Goal: Task Accomplishment & Management: Manage account settings

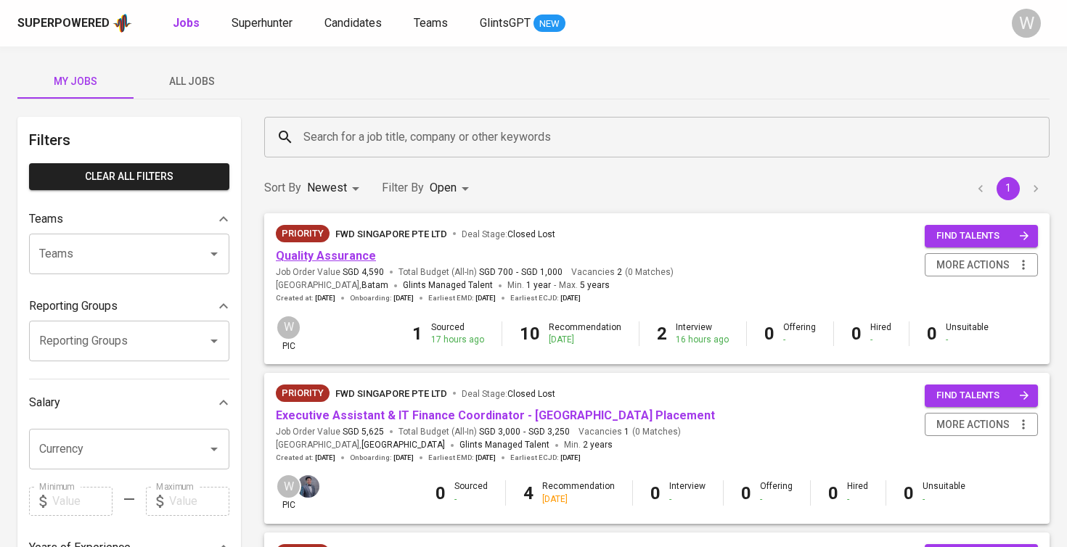
click at [356, 255] on link "Quality Assurance" at bounding box center [326, 256] width 100 height 14
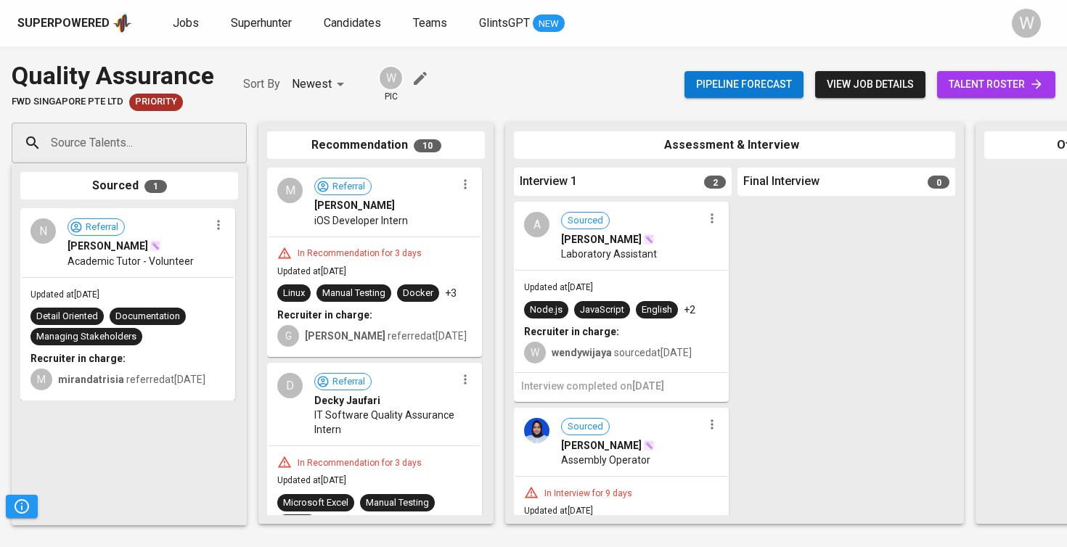
click at [1007, 92] on span "talent roster" at bounding box center [995, 84] width 95 height 18
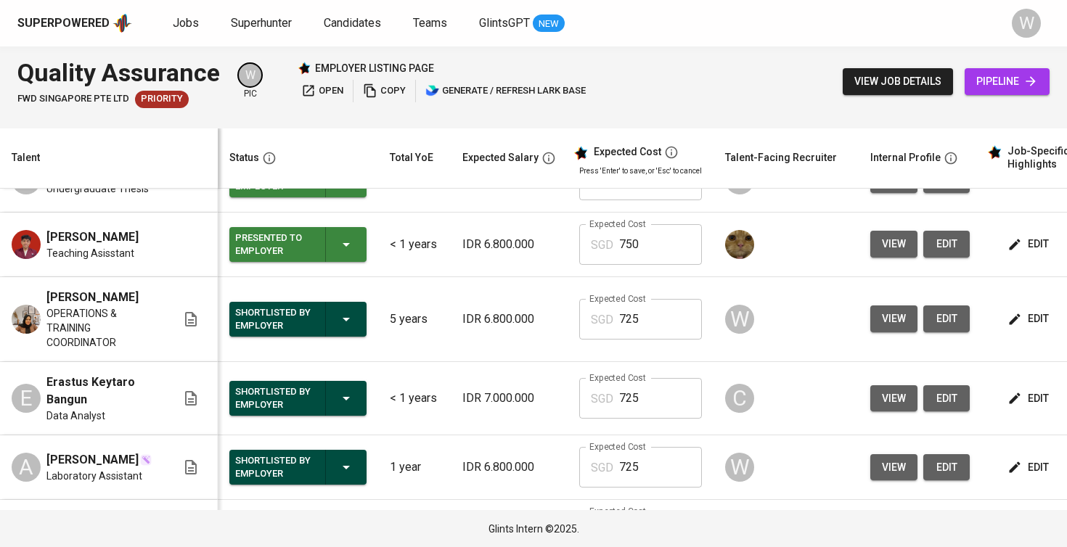
scroll to position [327, 0]
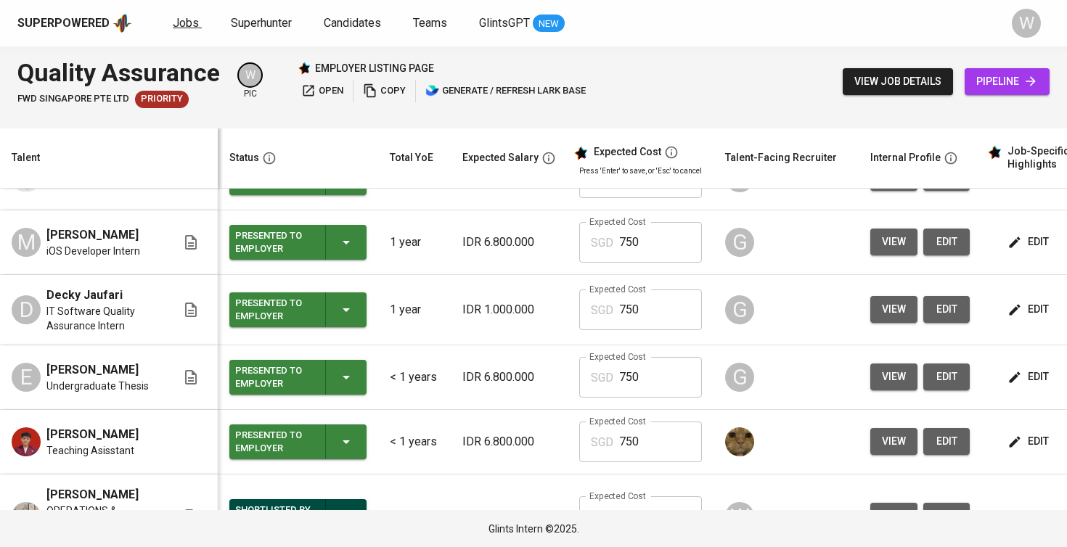
click at [178, 30] on link "Jobs" at bounding box center [187, 24] width 29 height 18
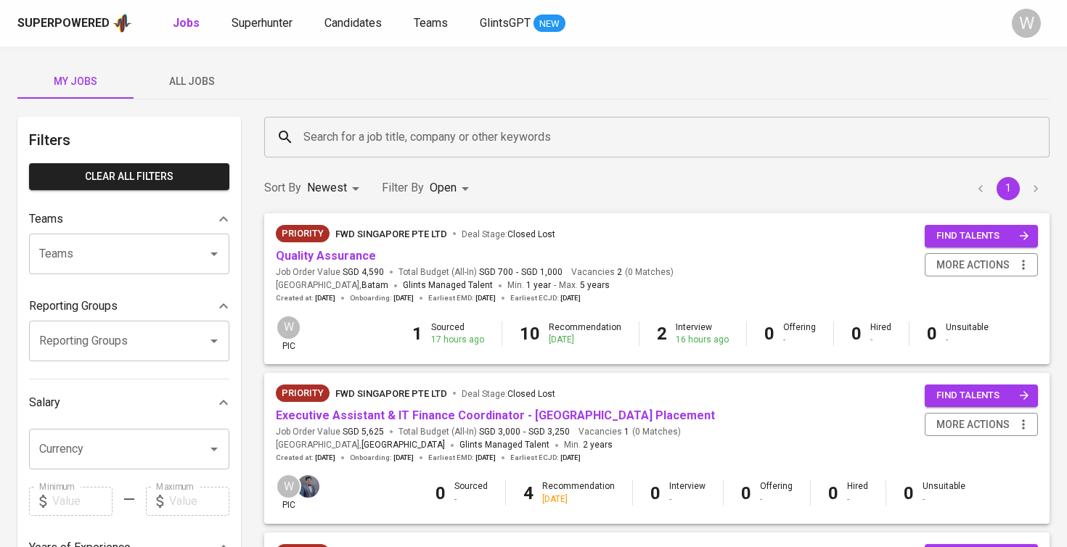
click at [209, 89] on span "All Jobs" at bounding box center [191, 82] width 99 height 18
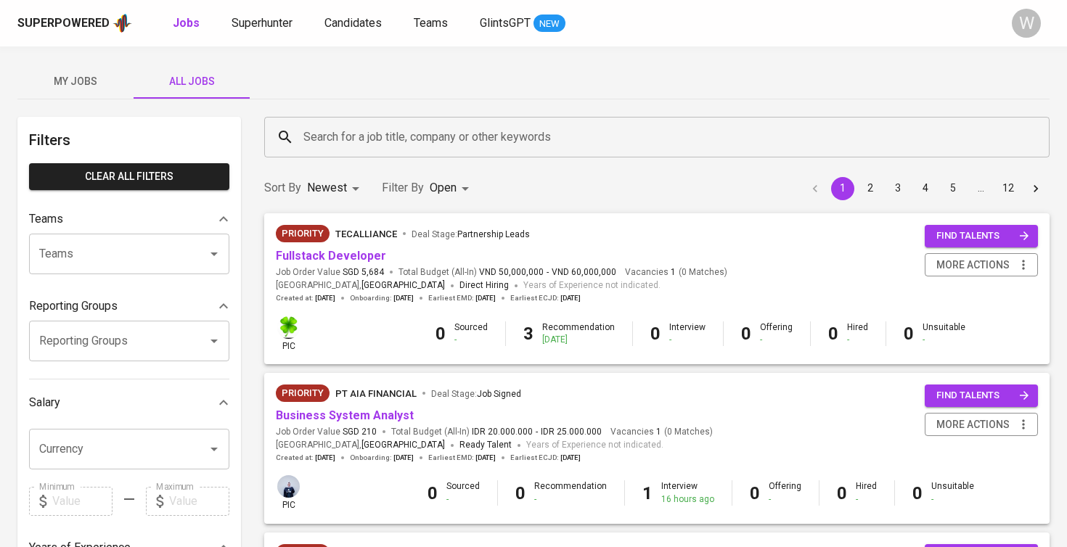
click at [324, 115] on div "Search for a job title, company or other keywords Search for a job title, compa…" at bounding box center [656, 137] width 802 height 58
click at [324, 130] on input "Search for a job title, company or other keywords" at bounding box center [660, 137] width 721 height 28
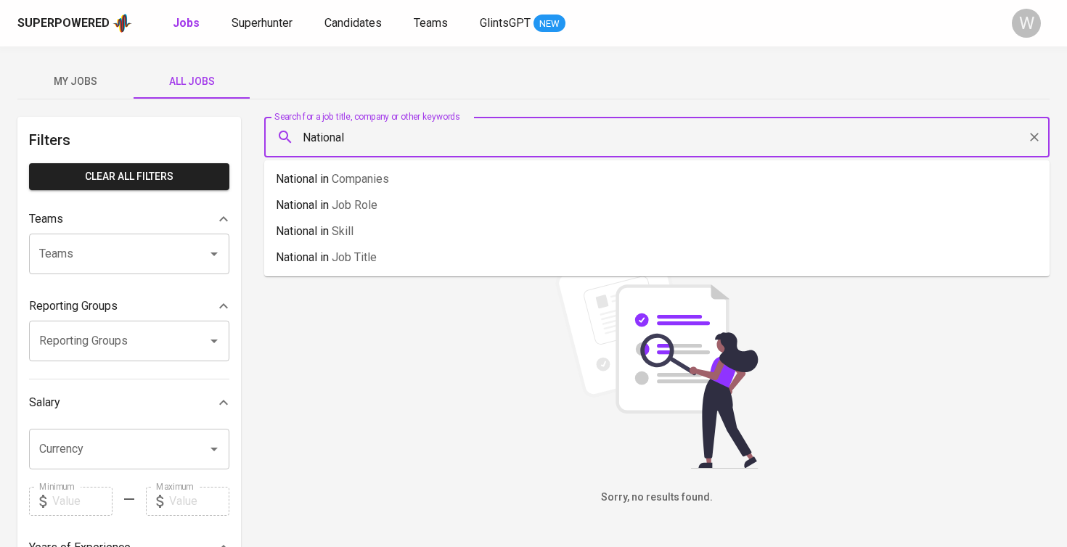
type input "National"
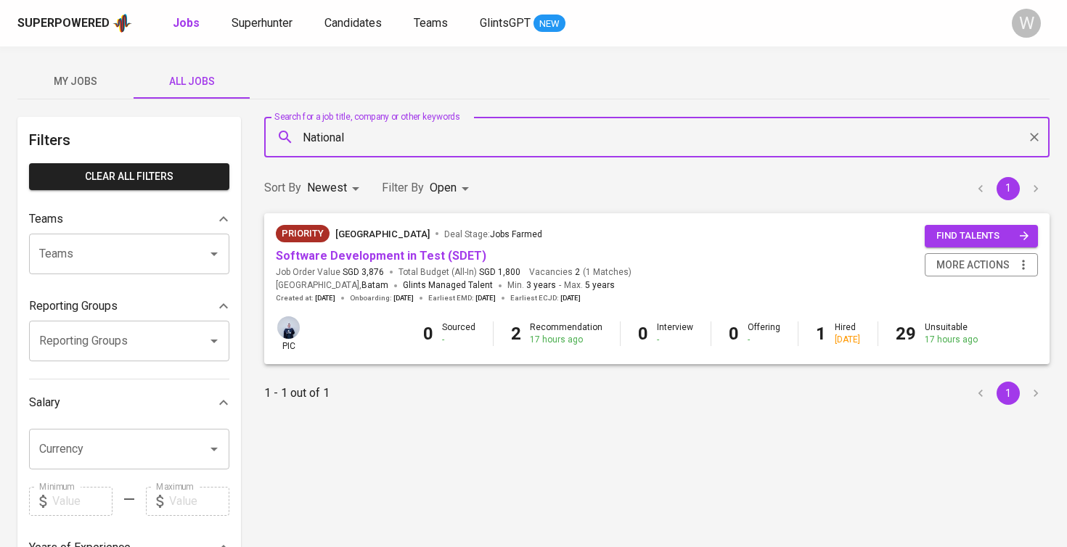
click at [450, 193] on body "Superpowered Jobs Superhunter Candidates Teams GlintsGPT NEW W My Jobs All Jobs…" at bounding box center [533, 495] width 1067 height 990
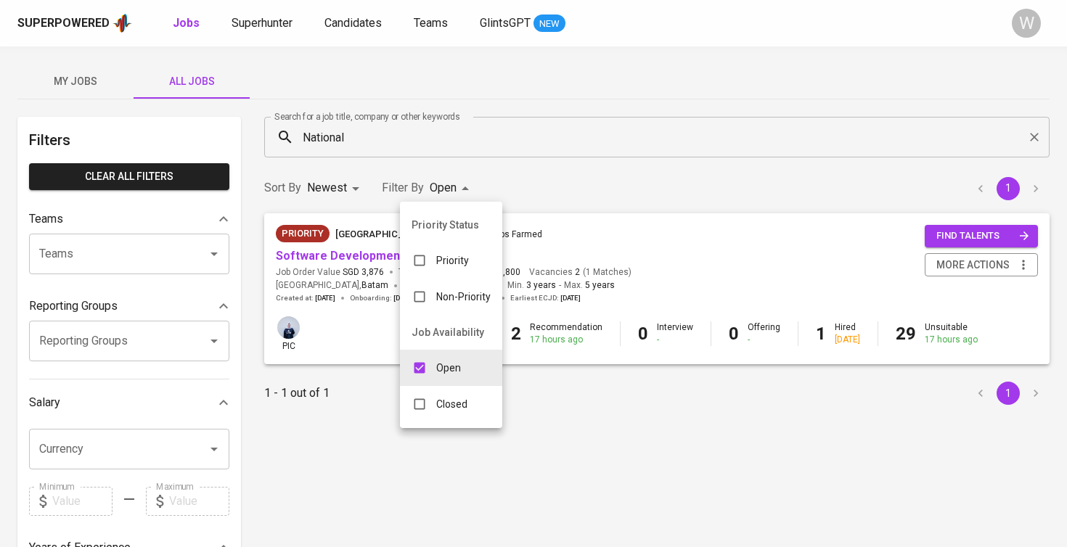
click at [538, 240] on div at bounding box center [533, 273] width 1067 height 547
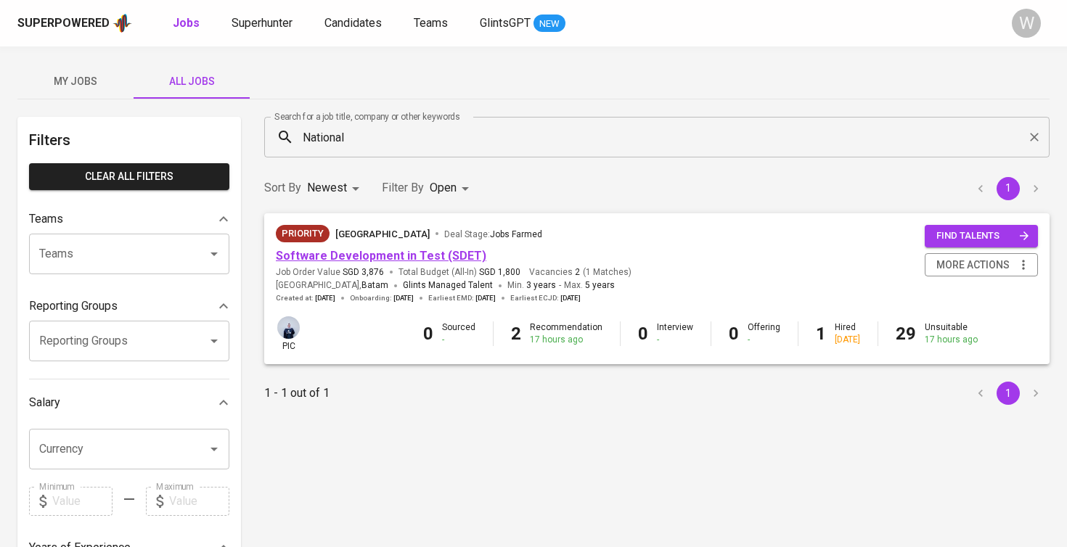
click at [410, 256] on link "Software Development in Test (SDET)" at bounding box center [381, 256] width 210 height 14
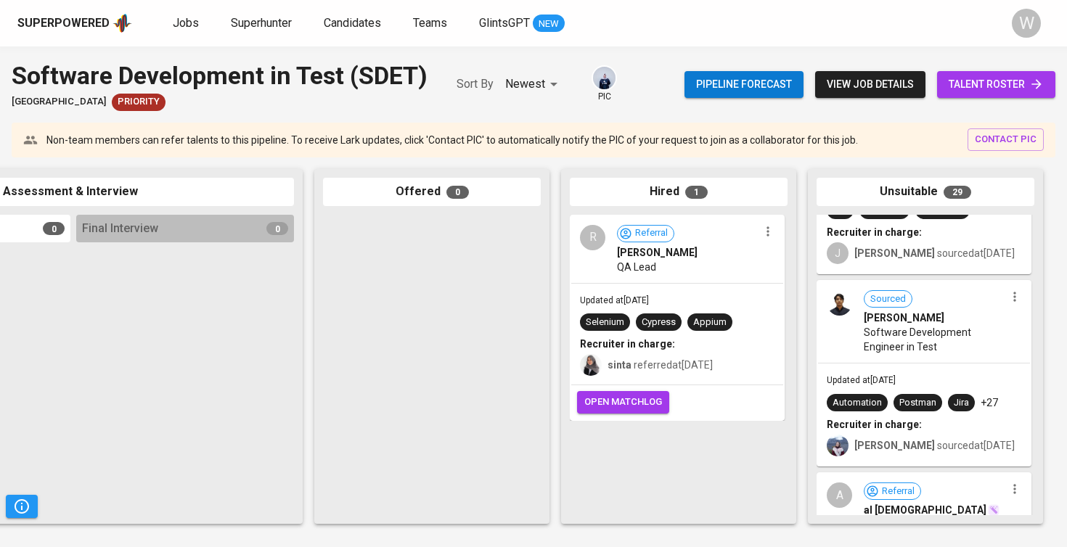
scroll to position [455, 0]
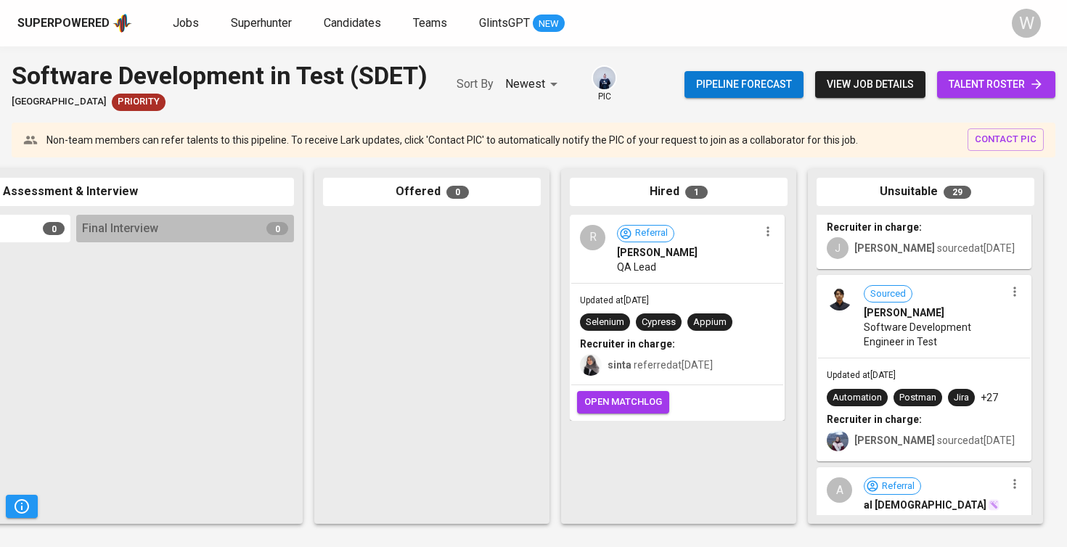
click at [919, 335] on div "Sourced [PERSON_NAME] Syahad Software Development Engineer in Test" at bounding box center [924, 316] width 212 height 81
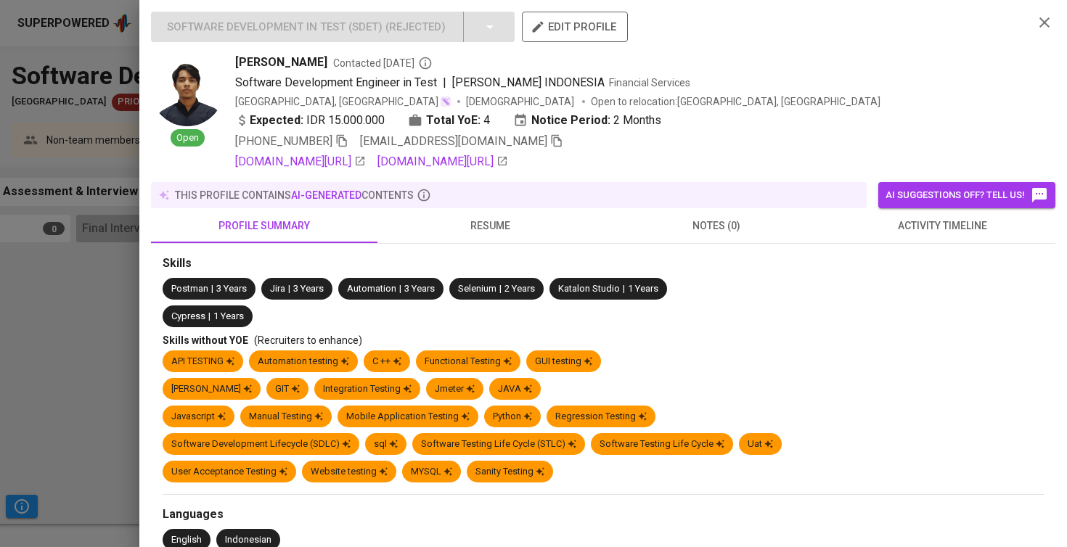
click at [517, 211] on button "resume" at bounding box center [490, 225] width 226 height 35
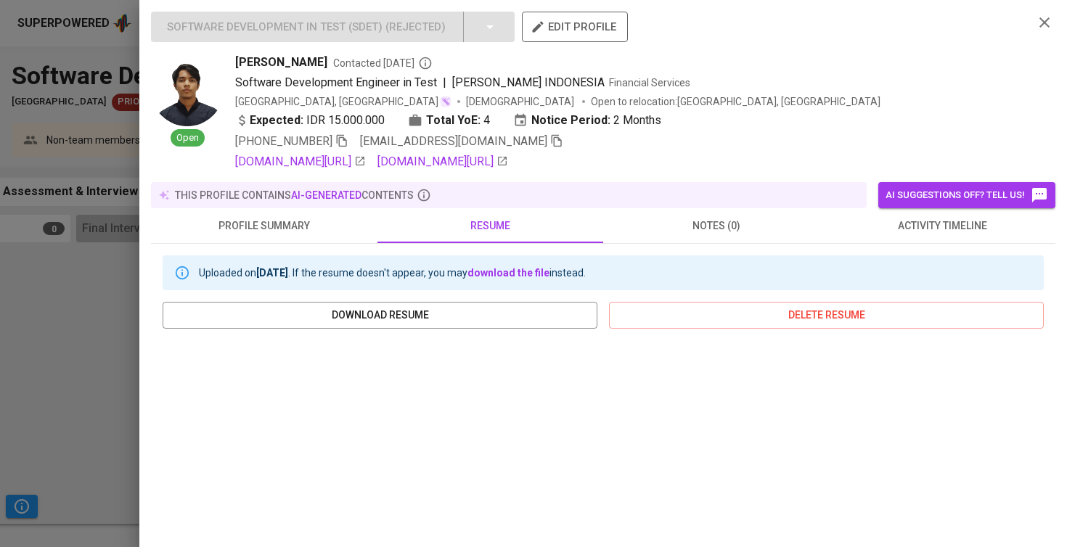
scroll to position [0, 0]
click at [929, 263] on div "Uploaded on [DATE] . If the resume doesn't appear, you may download the file in…" at bounding box center [603, 272] width 881 height 35
click at [933, 250] on div "Uploaded on [DATE] . If the resume doesn't appear, you may download the file in…" at bounding box center [603, 510] width 904 height 532
click at [933, 239] on button "activity timeline" at bounding box center [942, 225] width 226 height 35
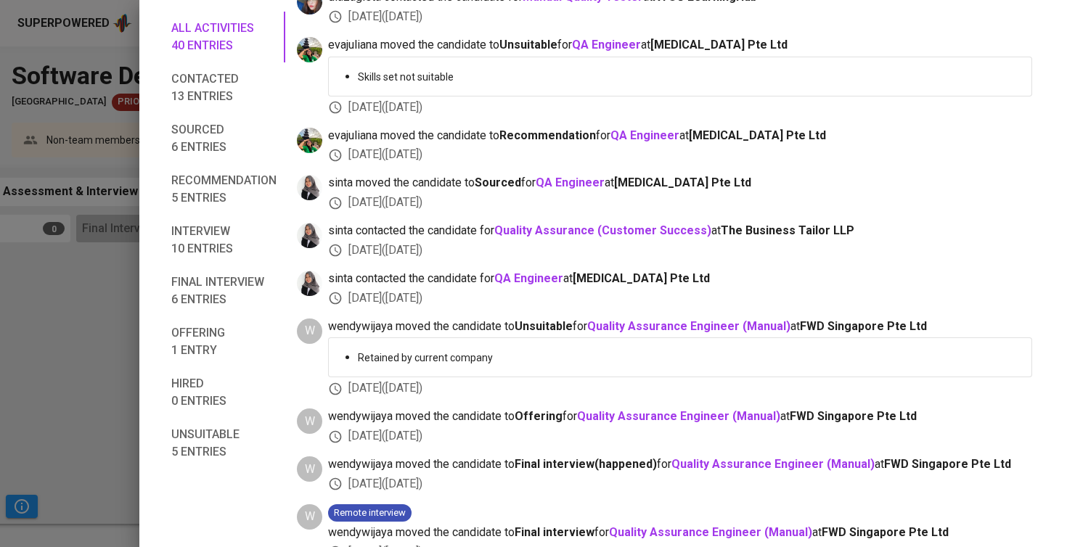
scroll to position [792, 0]
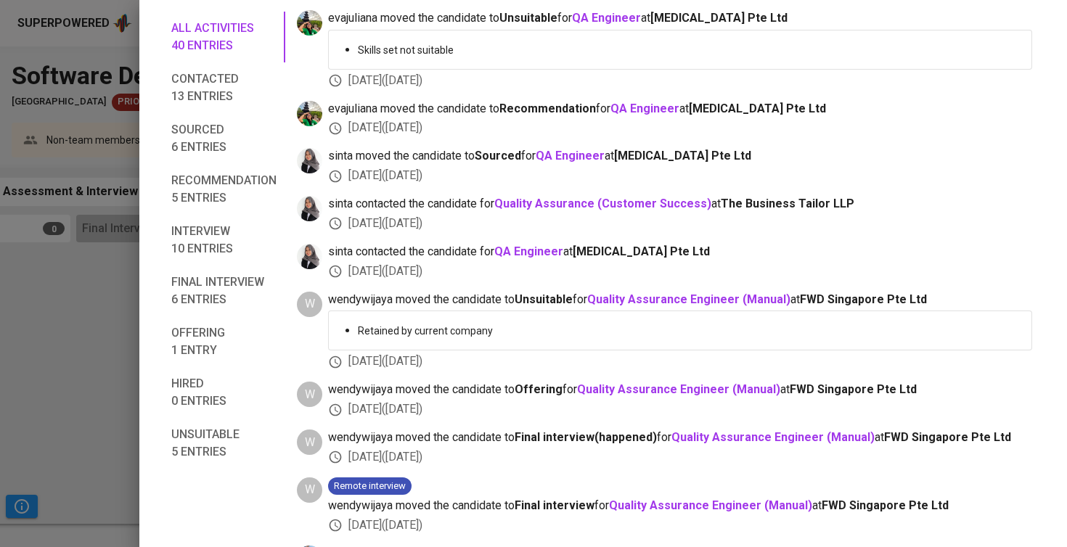
click at [107, 324] on div at bounding box center [533, 273] width 1067 height 547
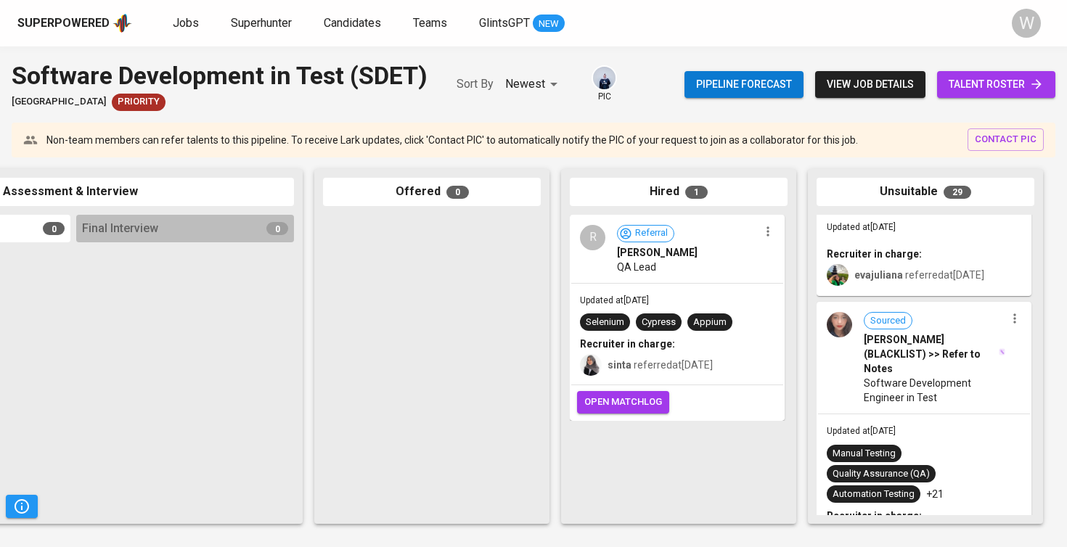
scroll to position [2954, 0]
click at [876, 331] on span "[PERSON_NAME] (BLACKLIST) >> Refer to Notes" at bounding box center [930, 353] width 134 height 44
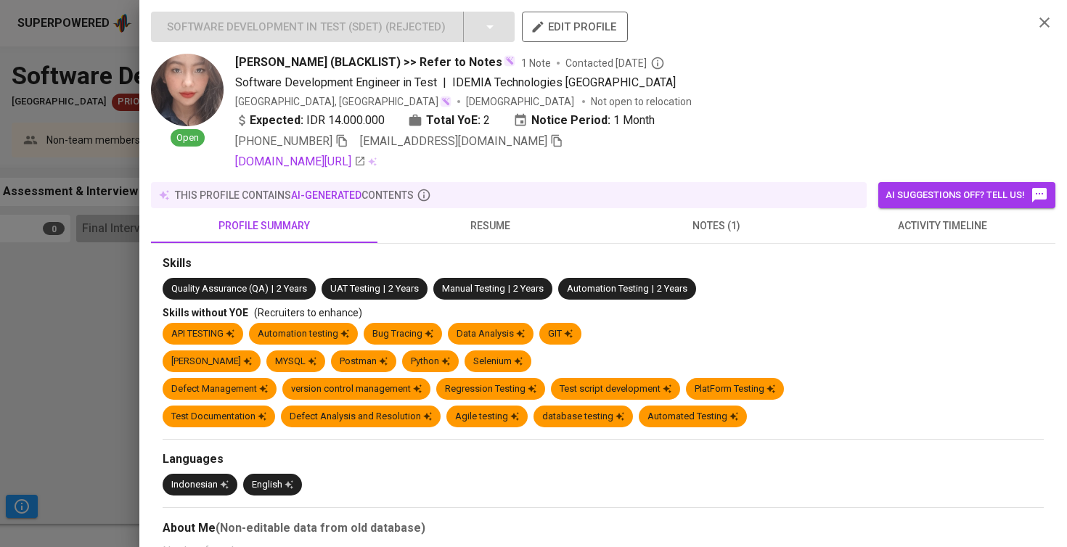
click at [901, 220] on span "activity timeline" at bounding box center [942, 226] width 209 height 18
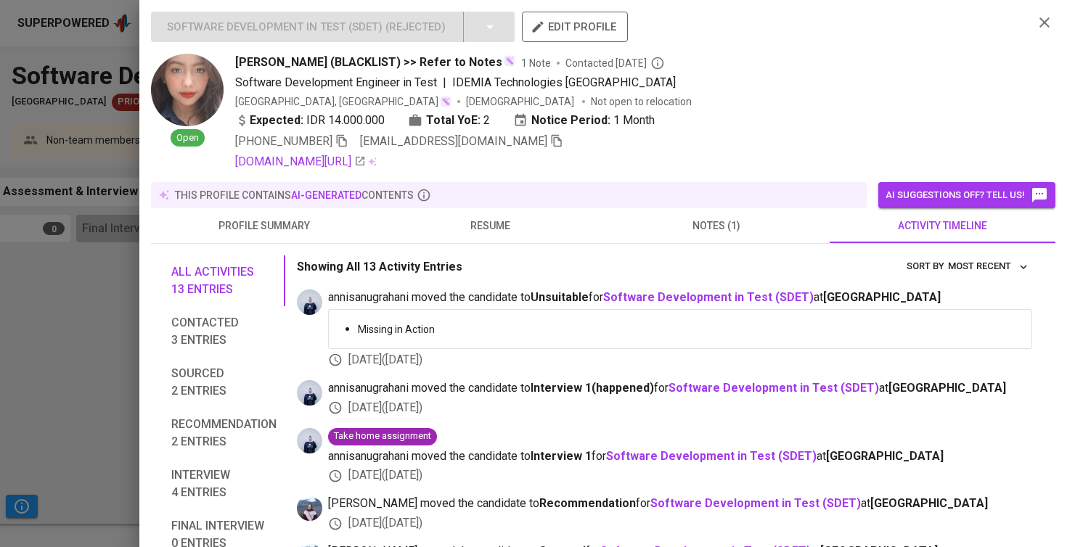
click at [705, 234] on span "notes (1)" at bounding box center [716, 226] width 209 height 18
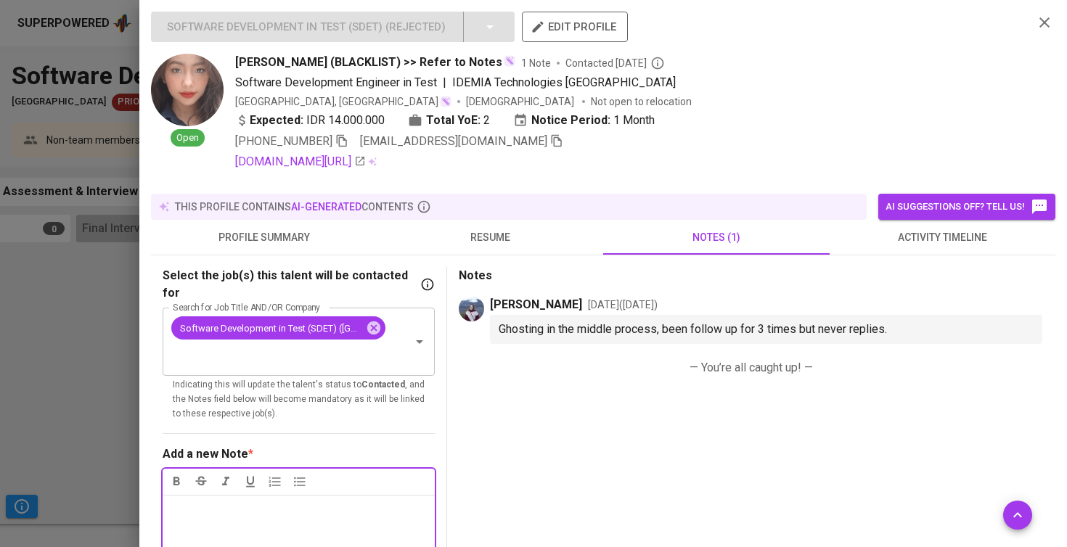
click at [297, 221] on button "profile summary" at bounding box center [264, 237] width 226 height 35
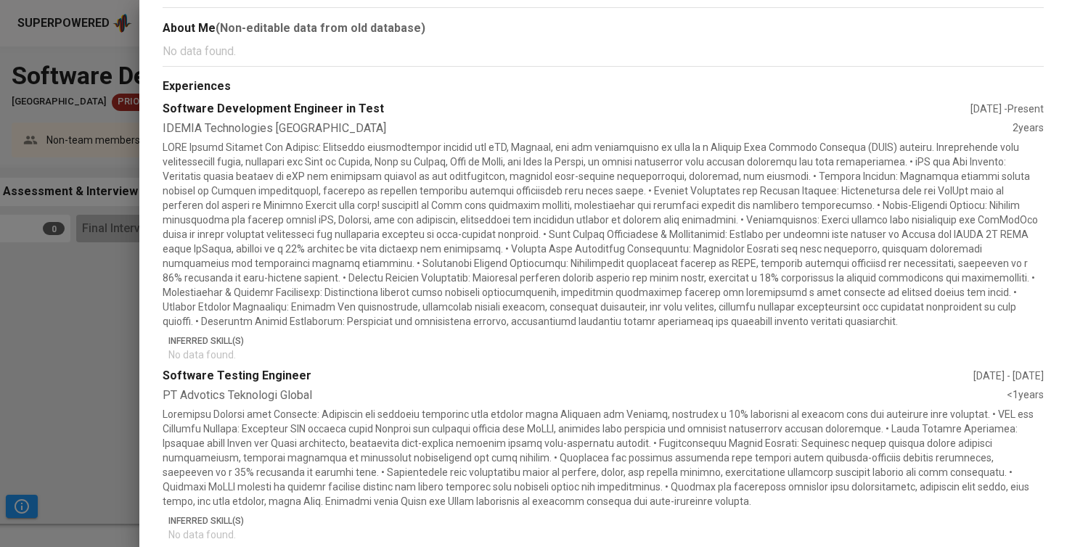
scroll to position [524, 0]
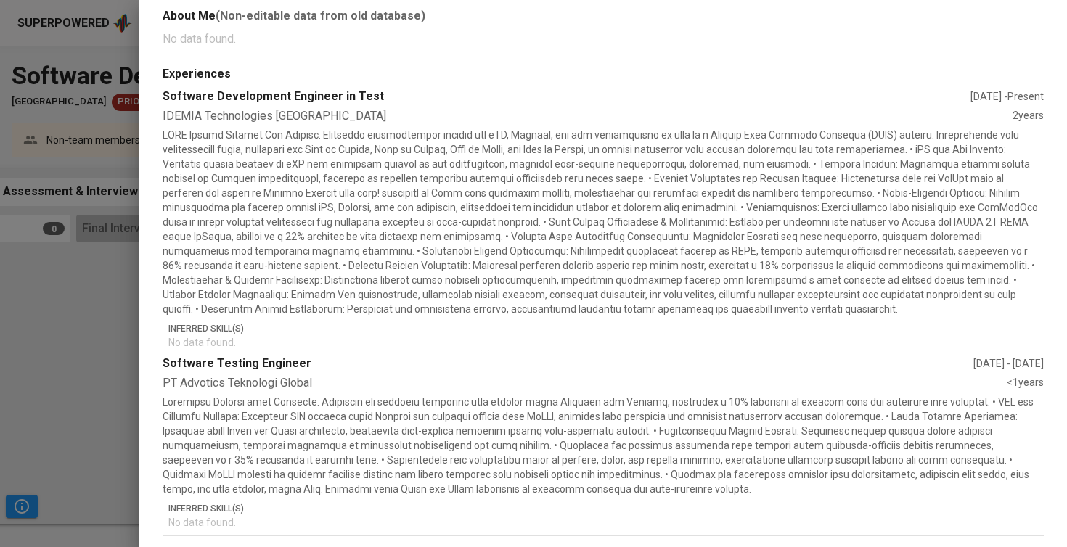
click at [124, 308] on div at bounding box center [533, 273] width 1067 height 547
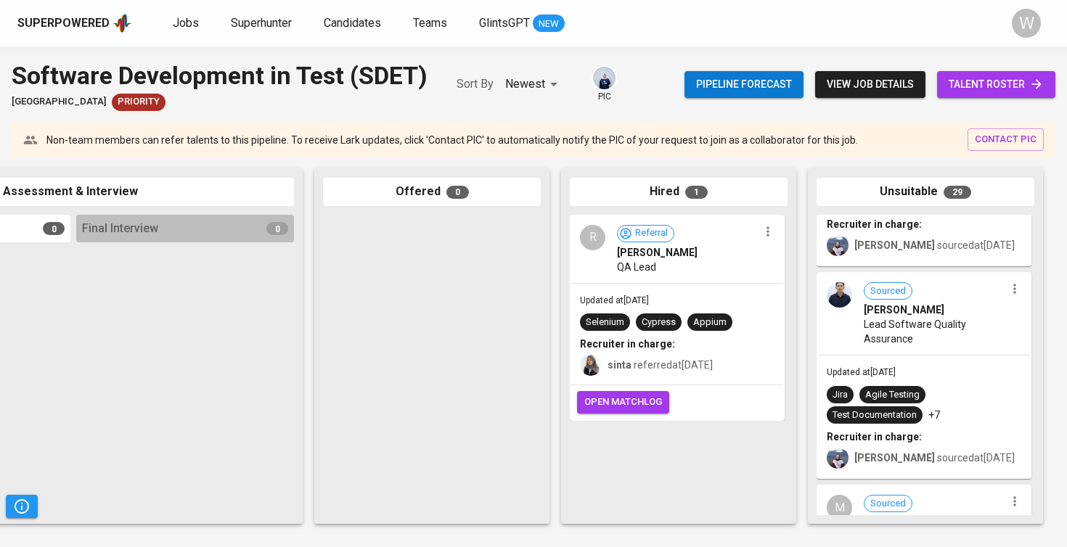
scroll to position [4745, 0]
click at [890, 332] on span "Lead Software Quality Assurance" at bounding box center [933, 330] width 141 height 29
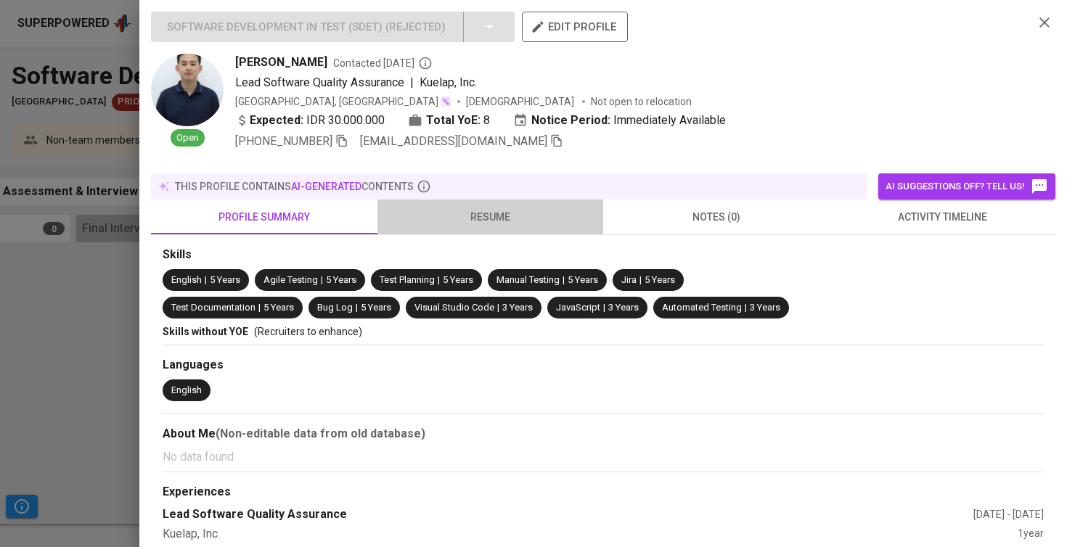
click at [537, 221] on button "resume" at bounding box center [490, 217] width 226 height 35
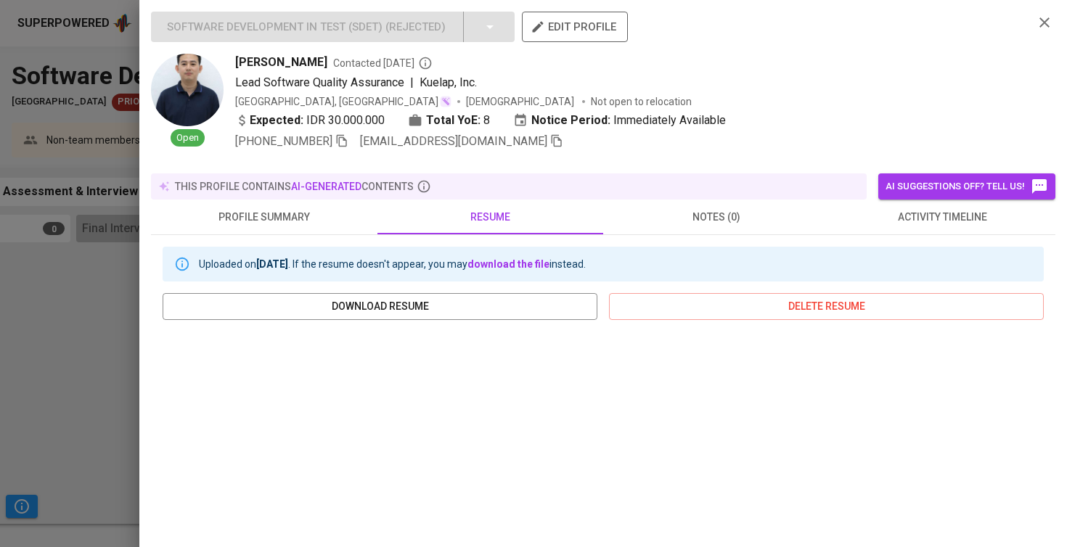
click at [882, 235] on div "Uploaded on [DATE] . If the resume doesn't appear, you may download the file in…" at bounding box center [603, 506] width 904 height 543
click at [889, 213] on span "activity timeline" at bounding box center [942, 217] width 209 height 18
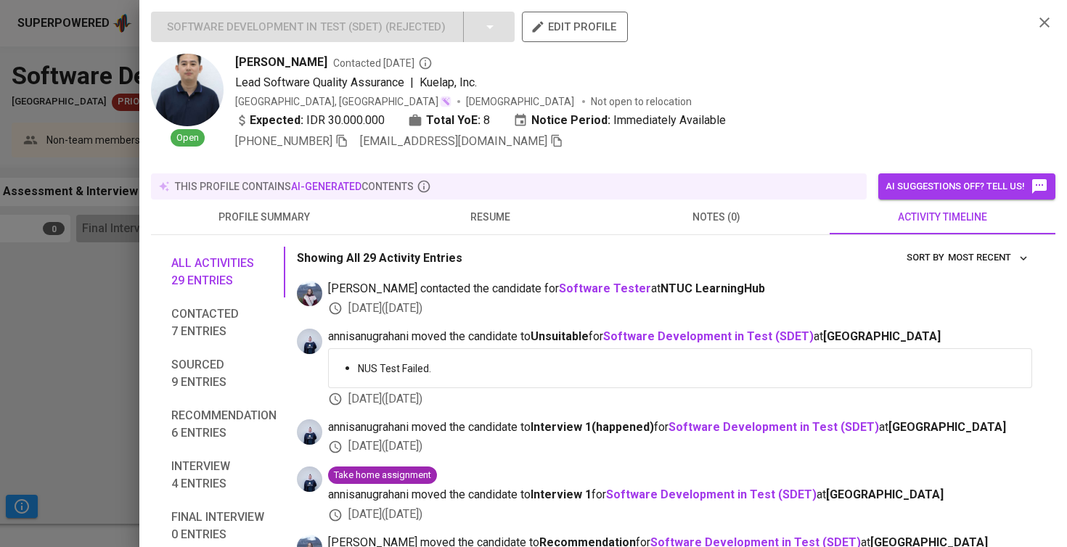
click at [889, 213] on span "activity timeline" at bounding box center [942, 217] width 209 height 18
click at [345, 208] on span "profile summary" at bounding box center [264, 217] width 209 height 18
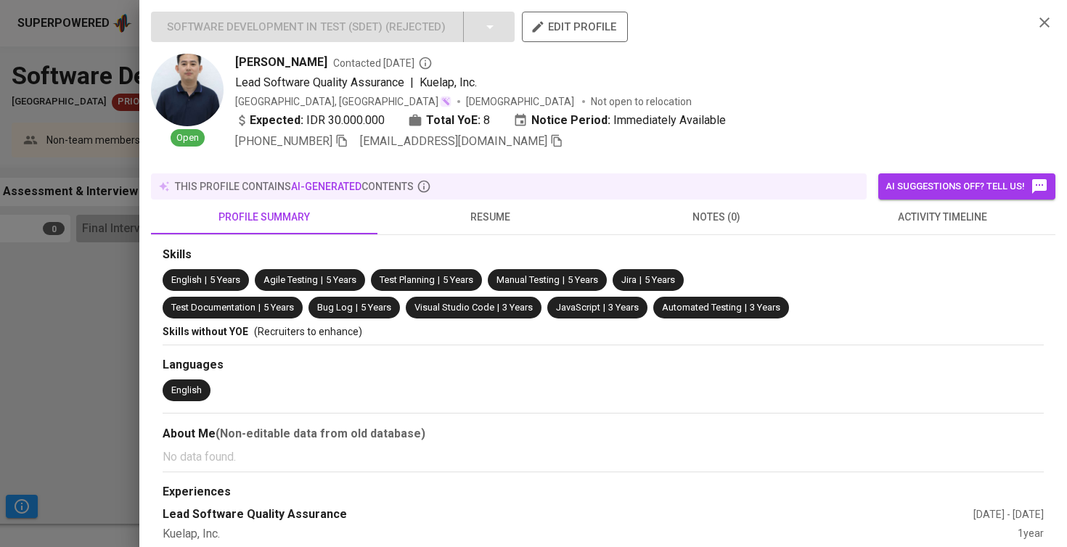
scroll to position [0, 0]
click at [502, 209] on span "resume" at bounding box center [490, 217] width 209 height 18
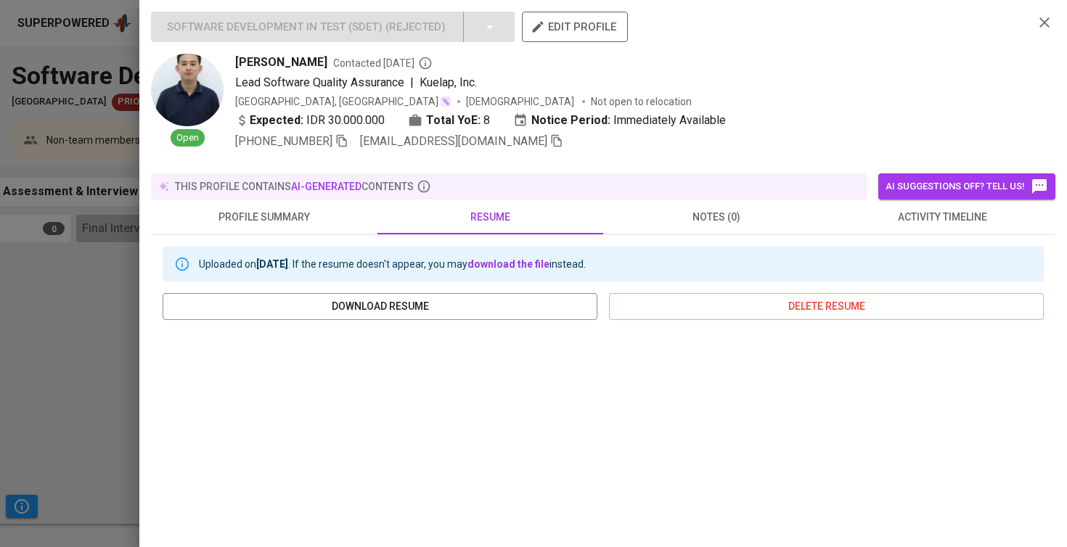
click at [46, 226] on div at bounding box center [533, 273] width 1067 height 547
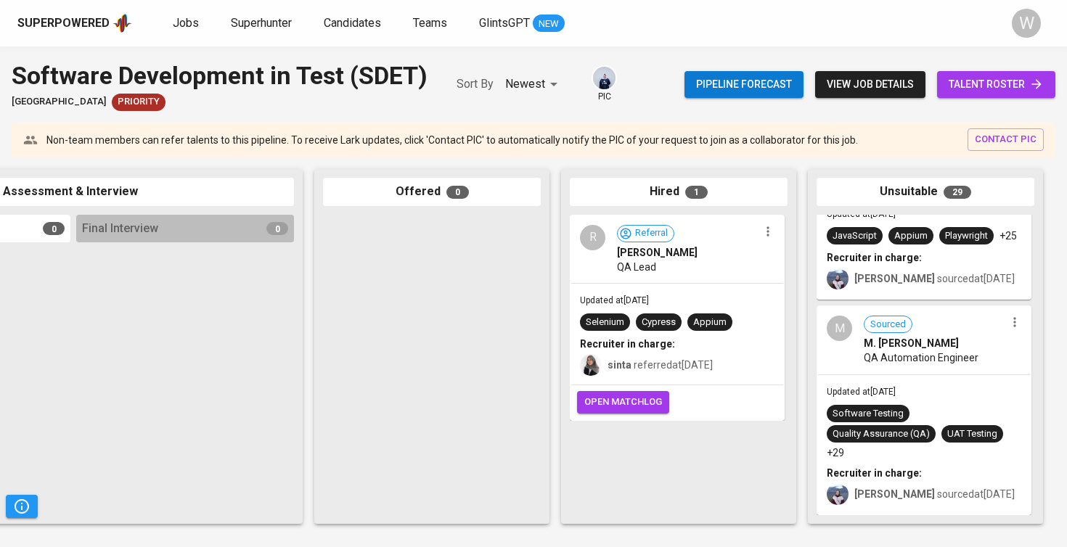
click at [977, 369] on div "M Sourced M. [PERSON_NAME] QA Automation Engineer" at bounding box center [924, 340] width 212 height 67
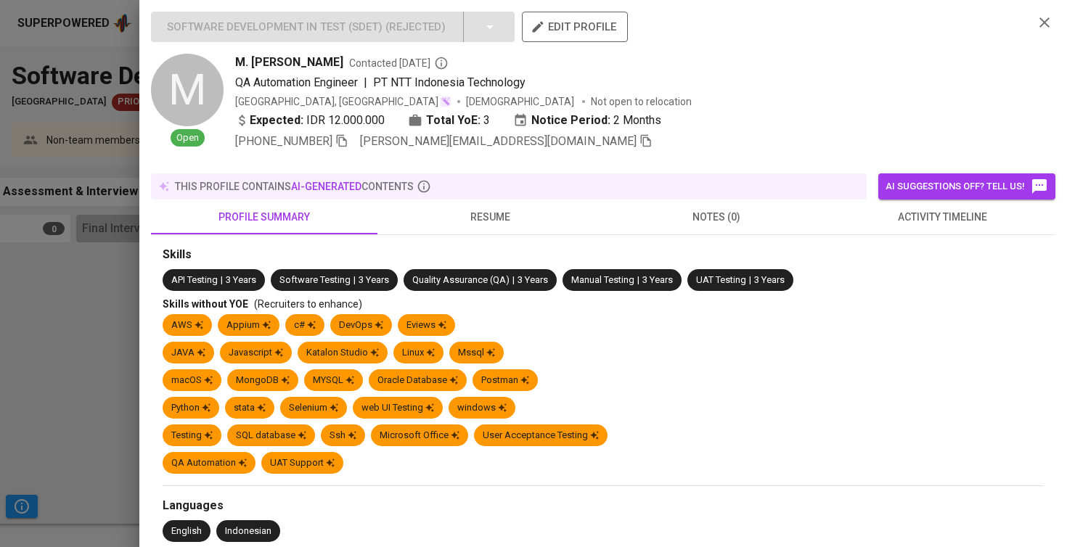
scroll to position [5088, 0]
click at [522, 200] on button "resume" at bounding box center [490, 217] width 226 height 35
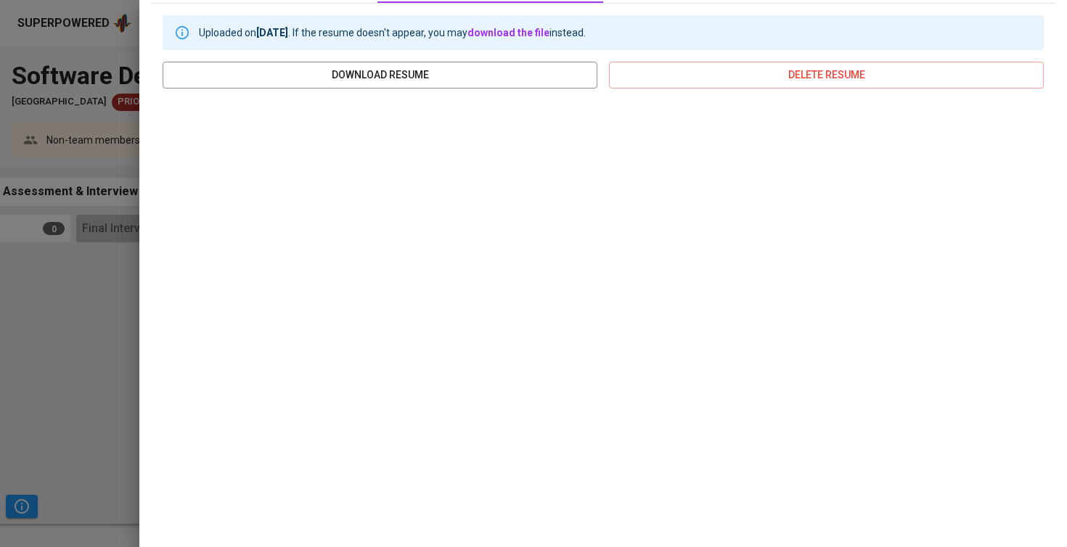
scroll to position [231, 0]
click at [34, 315] on div at bounding box center [533, 273] width 1067 height 547
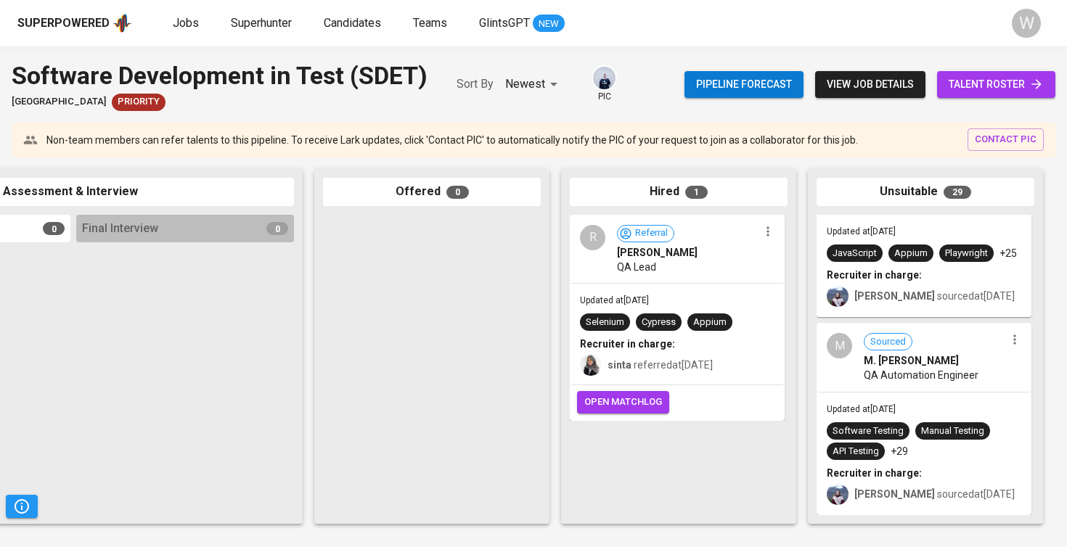
click at [987, 94] on link "talent roster" at bounding box center [996, 84] width 118 height 27
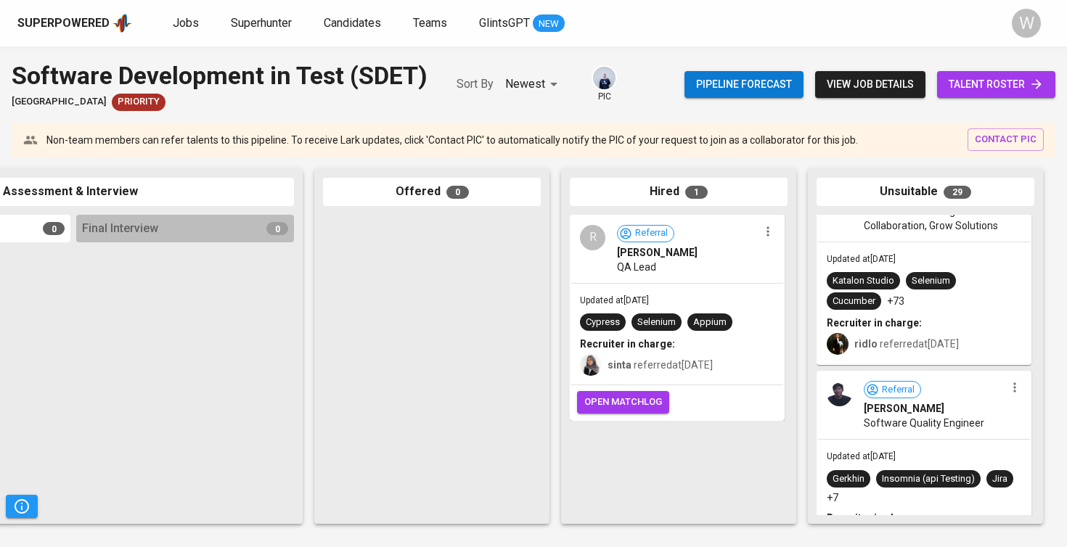
scroll to position [1106, 0]
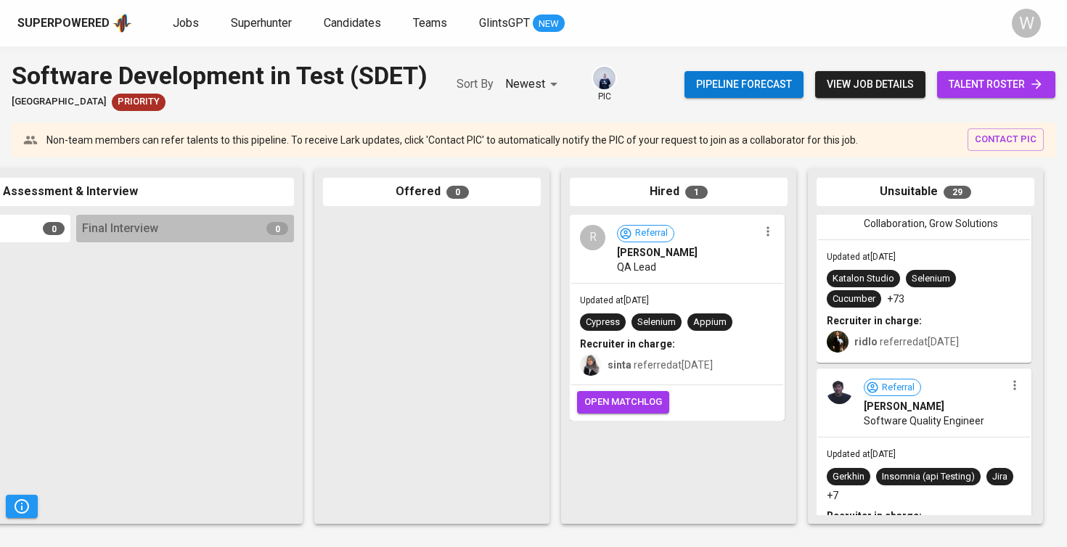
click at [689, 252] on span "[PERSON_NAME]" at bounding box center [657, 252] width 81 height 15
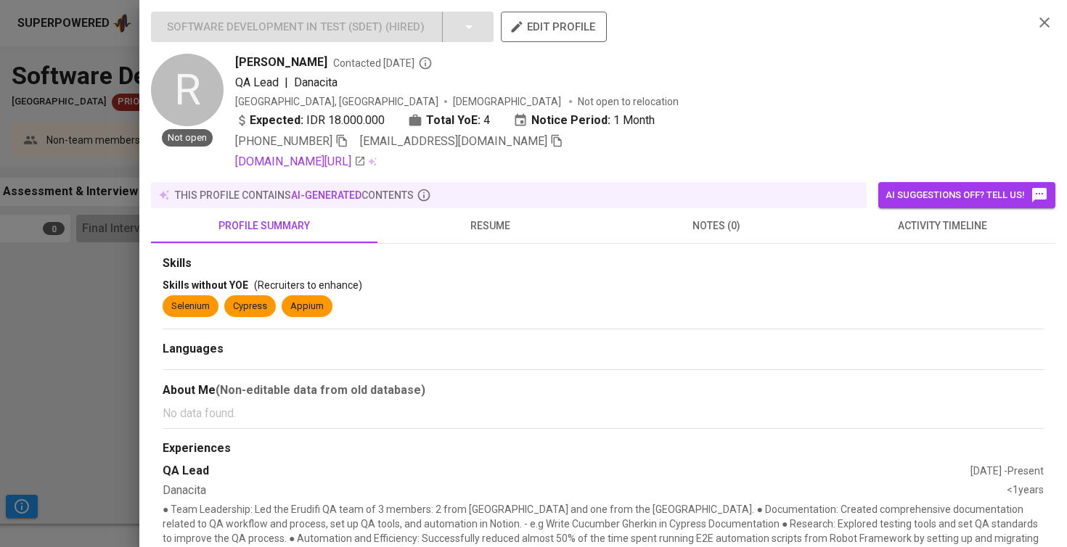
click at [493, 225] on span "resume" at bounding box center [490, 226] width 209 height 18
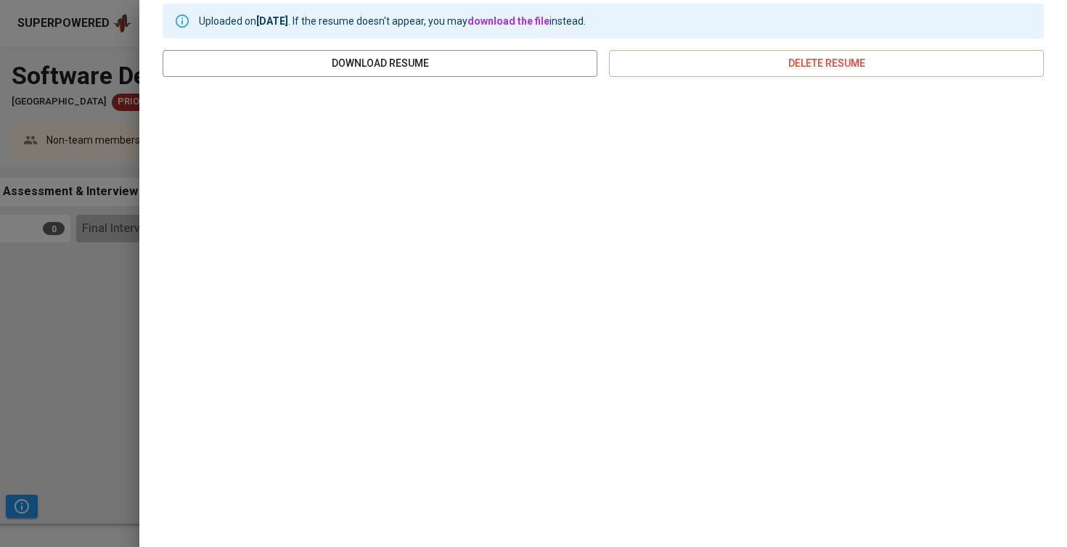
scroll to position [251, 0]
click at [89, 338] on div at bounding box center [533, 273] width 1067 height 547
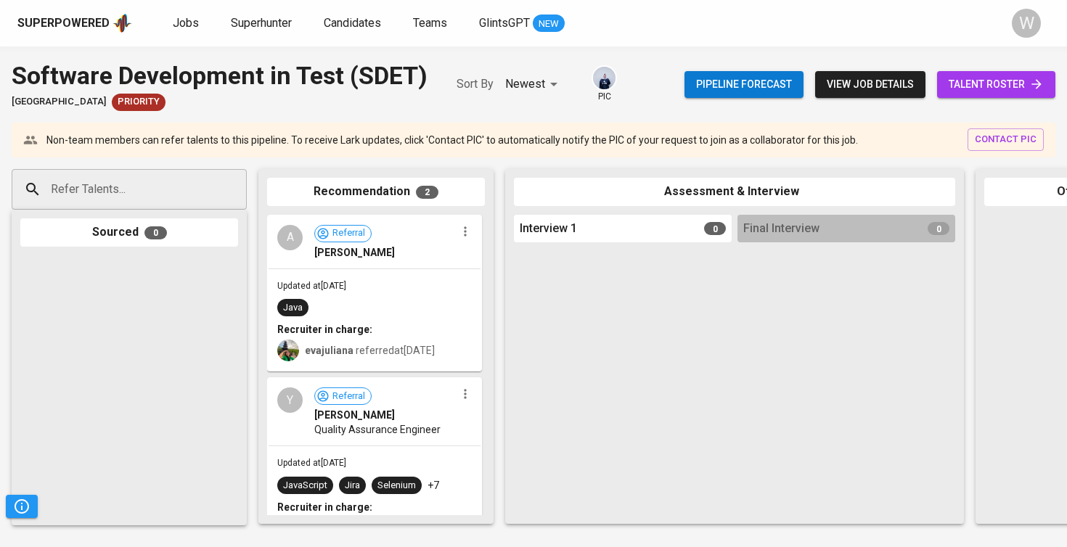
scroll to position [0, 0]
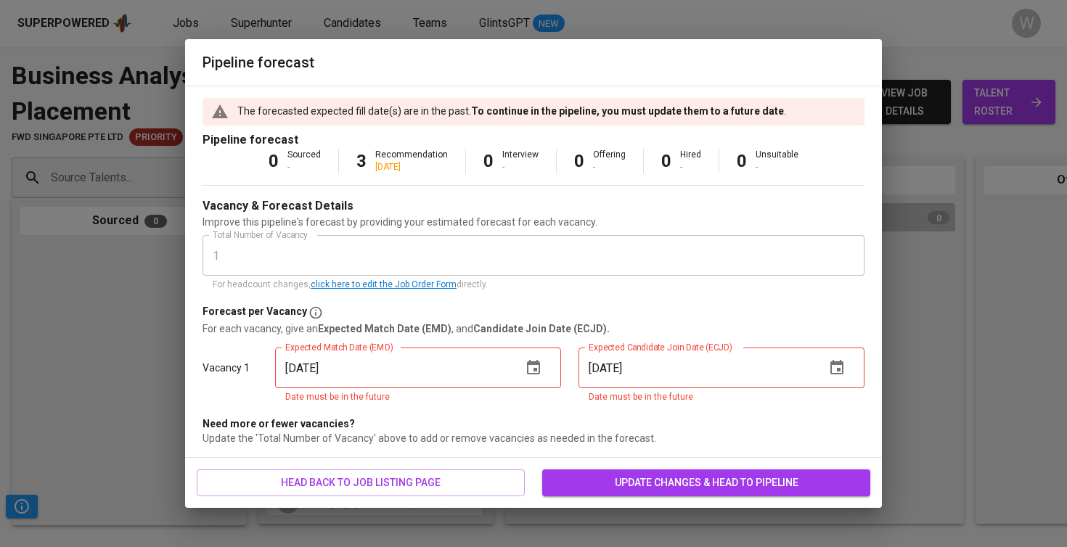
click at [298, 370] on input "[DATE]" at bounding box center [392, 368] width 235 height 41
type input "[DATE]"
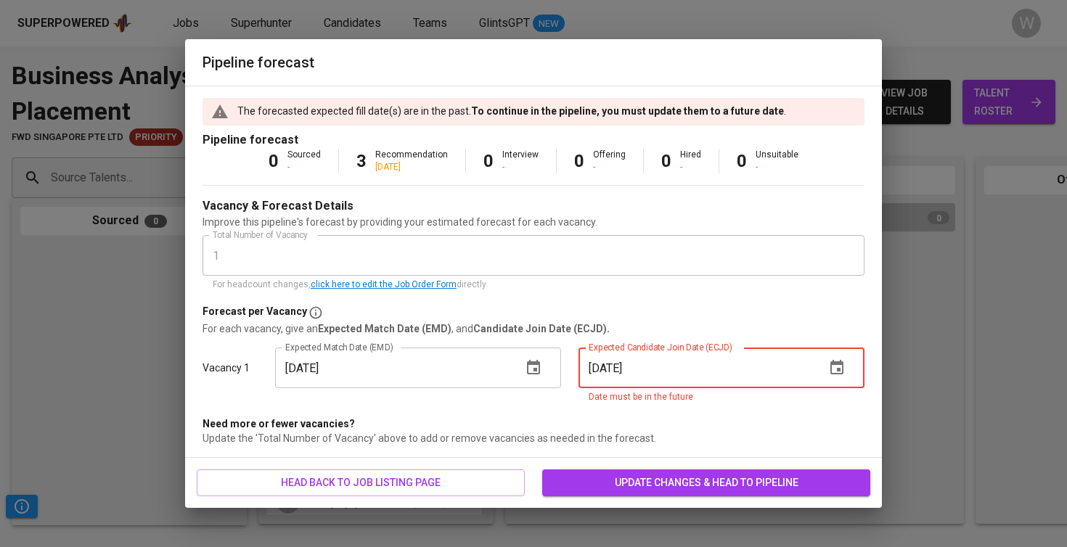
click at [598, 372] on input "[DATE]" at bounding box center [695, 368] width 235 height 41
type input "[DATE]"
click at [683, 483] on button "update changes & head to pipeline" at bounding box center [706, 482] width 328 height 27
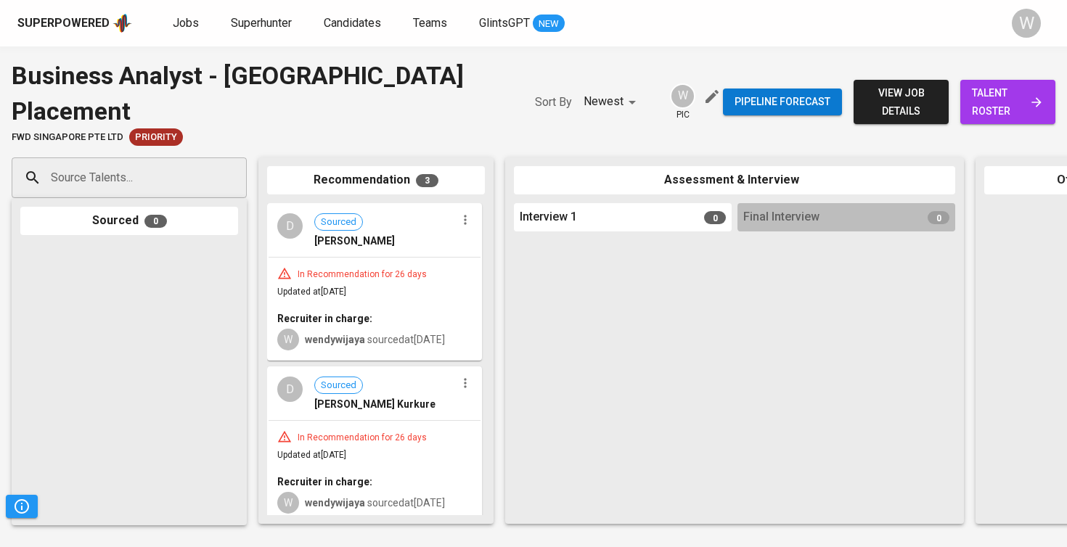
click at [461, 213] on icon "button" at bounding box center [465, 220] width 15 height 15
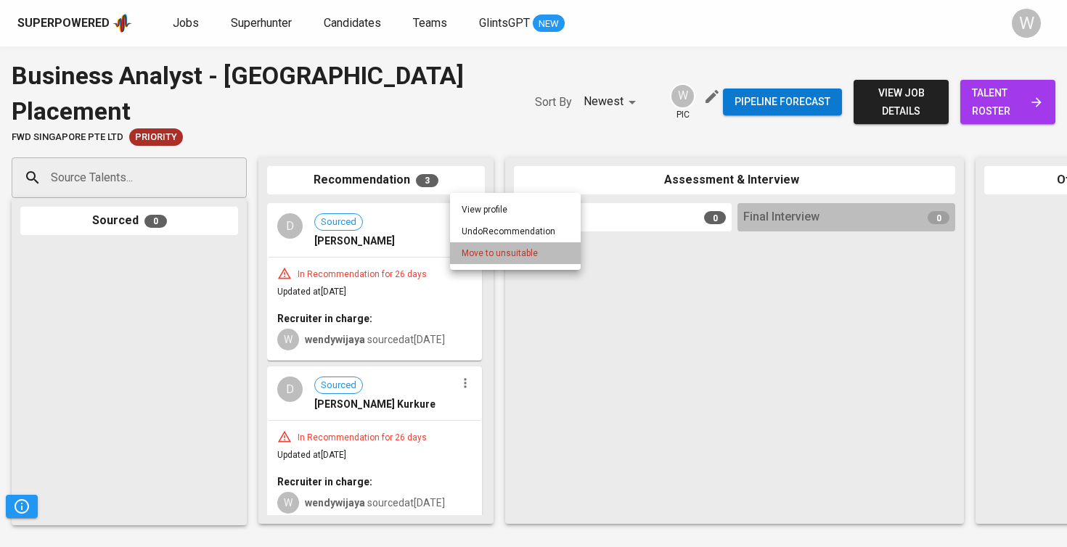
click at [481, 260] on li "Move to unsuitable" at bounding box center [515, 253] width 131 height 22
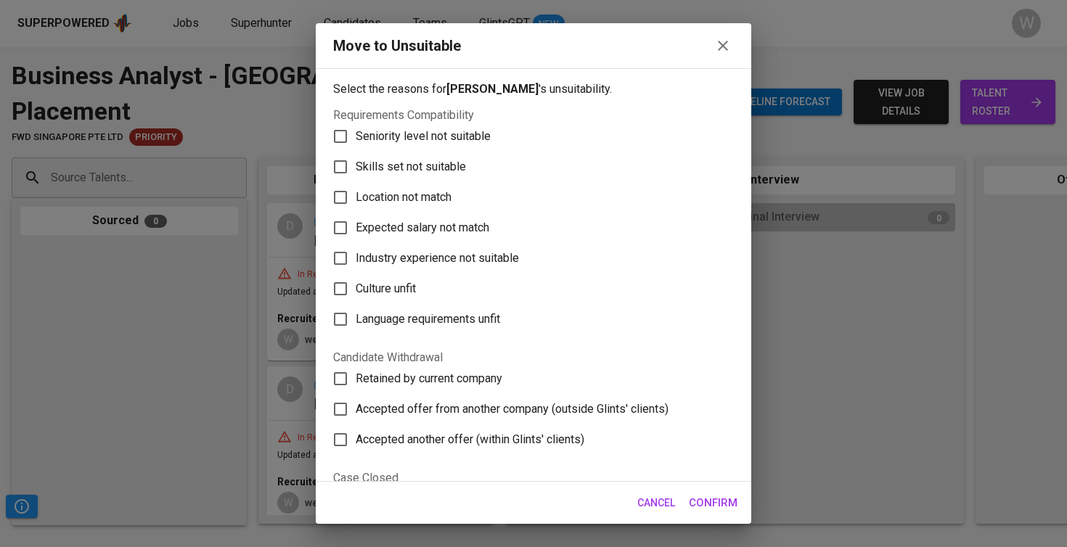
click at [458, 163] on span "Skills set not suitable" at bounding box center [411, 166] width 110 height 17
click at [356, 163] on input "Skills set not suitable" at bounding box center [340, 167] width 30 height 30
checkbox input "true"
click at [716, 497] on span "Confirm" at bounding box center [713, 502] width 49 height 19
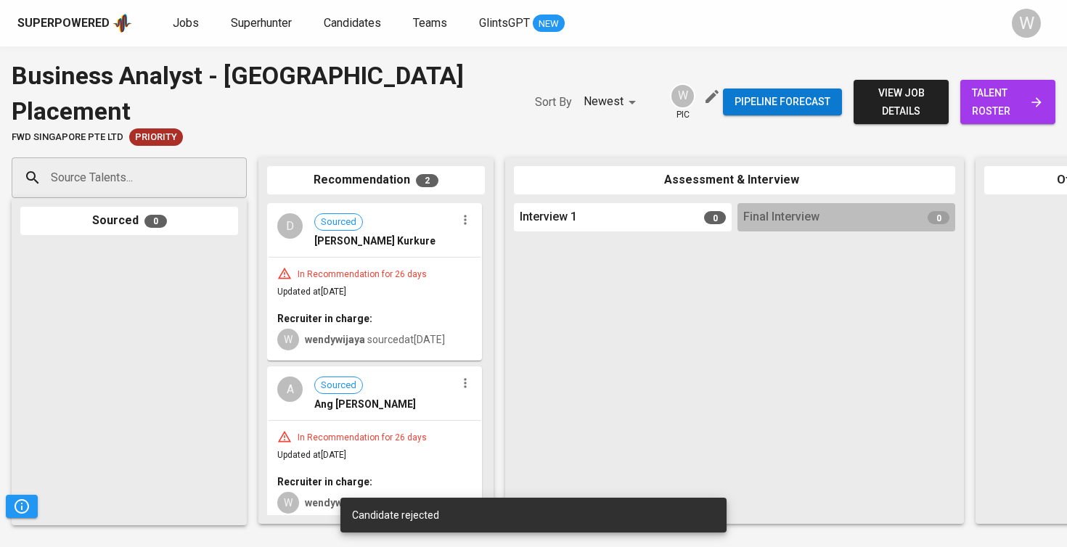
click at [463, 213] on icon "button" at bounding box center [465, 220] width 15 height 15
click at [515, 247] on span "Move to unsuitable" at bounding box center [505, 253] width 76 height 13
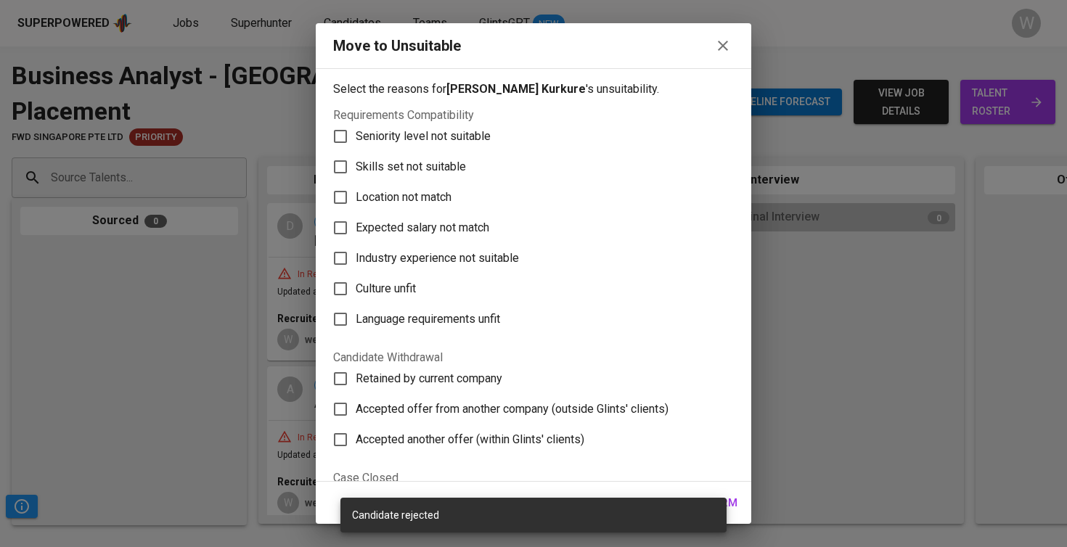
click at [437, 168] on span "Skills set not suitable" at bounding box center [411, 166] width 110 height 17
click at [356, 168] on input "Skills set not suitable" at bounding box center [340, 167] width 30 height 30
checkbox input "true"
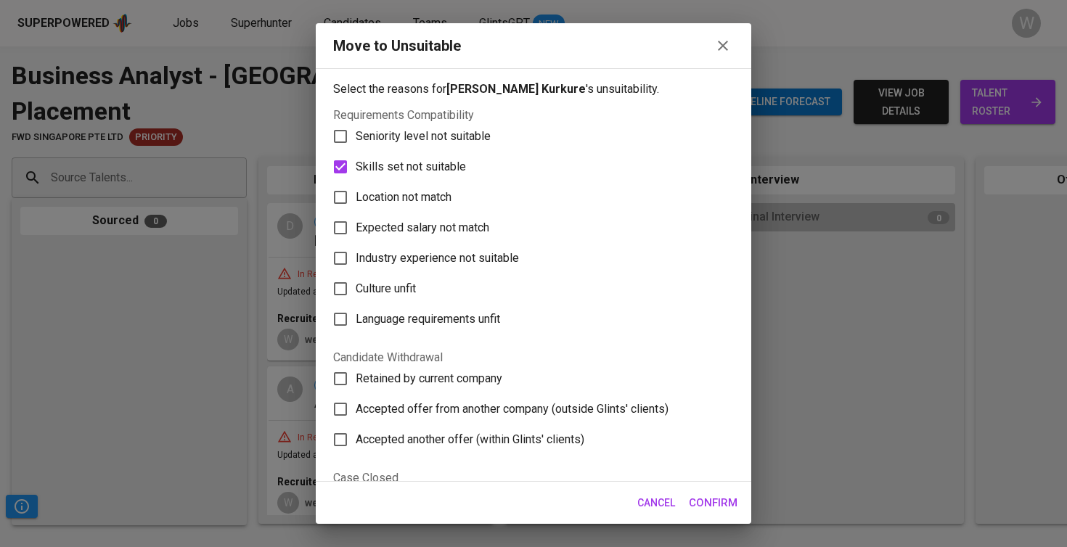
click at [715, 496] on span "Confirm" at bounding box center [713, 502] width 49 height 19
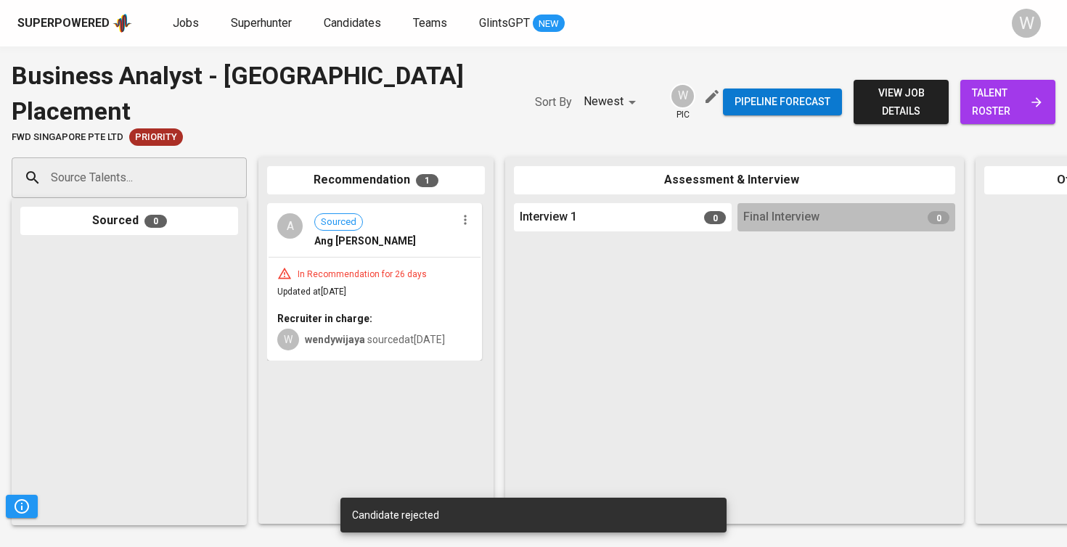
click at [464, 213] on icon "button" at bounding box center [465, 220] width 15 height 15
click at [495, 263] on li "Move to unsuitable" at bounding box center [521, 253] width 131 height 22
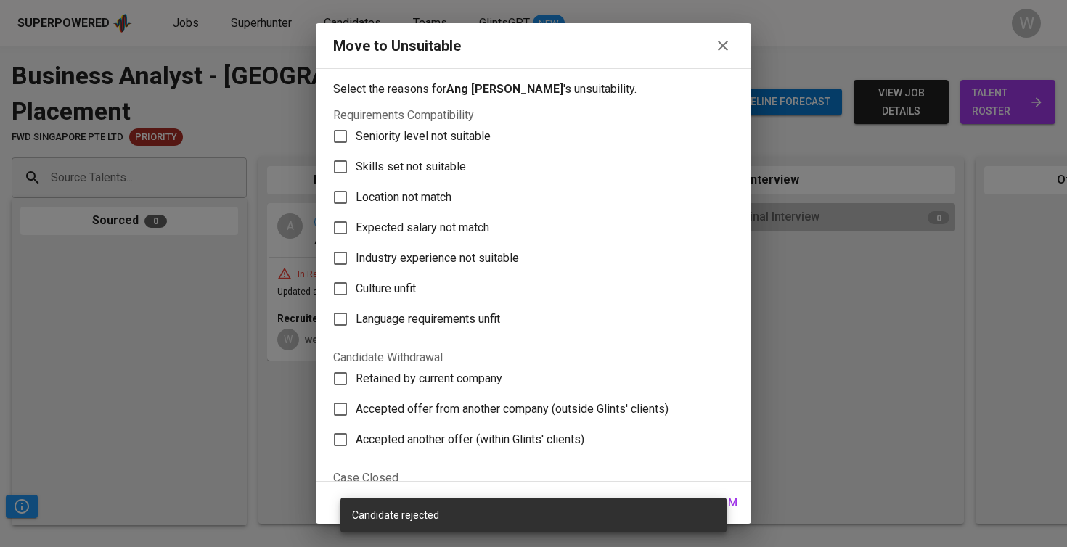
click at [447, 167] on span "Skills set not suitable" at bounding box center [411, 166] width 110 height 17
click at [356, 167] on input "Skills set not suitable" at bounding box center [340, 167] width 30 height 30
checkbox input "true"
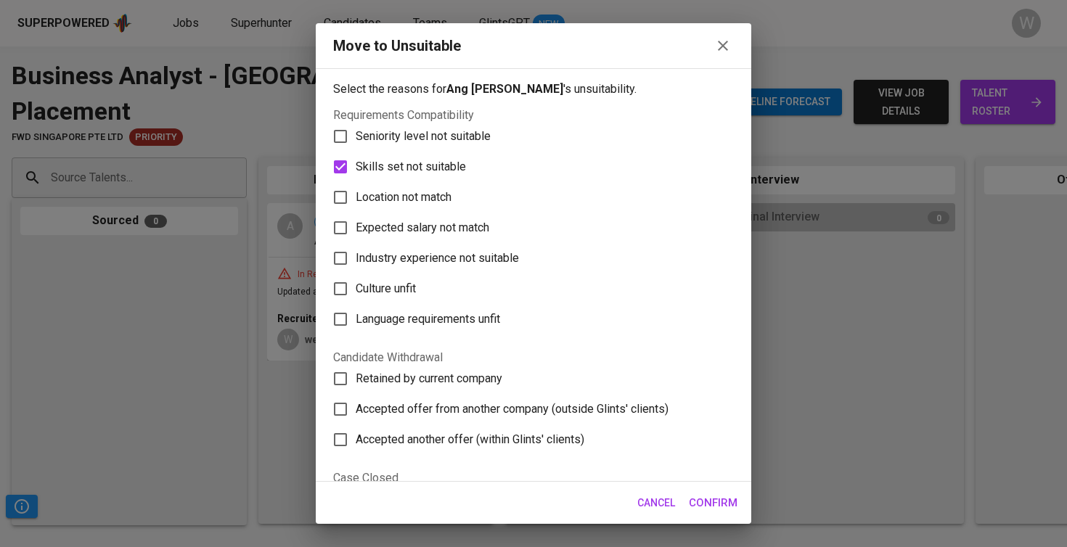
click at [734, 507] on span "Confirm" at bounding box center [713, 502] width 49 height 19
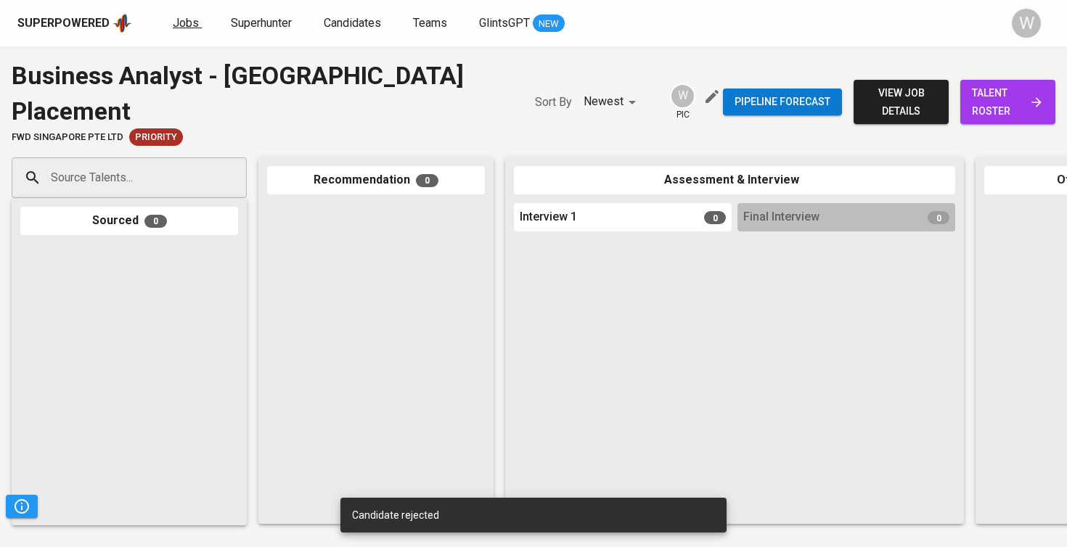
click at [186, 30] on link "Jobs" at bounding box center [187, 24] width 29 height 18
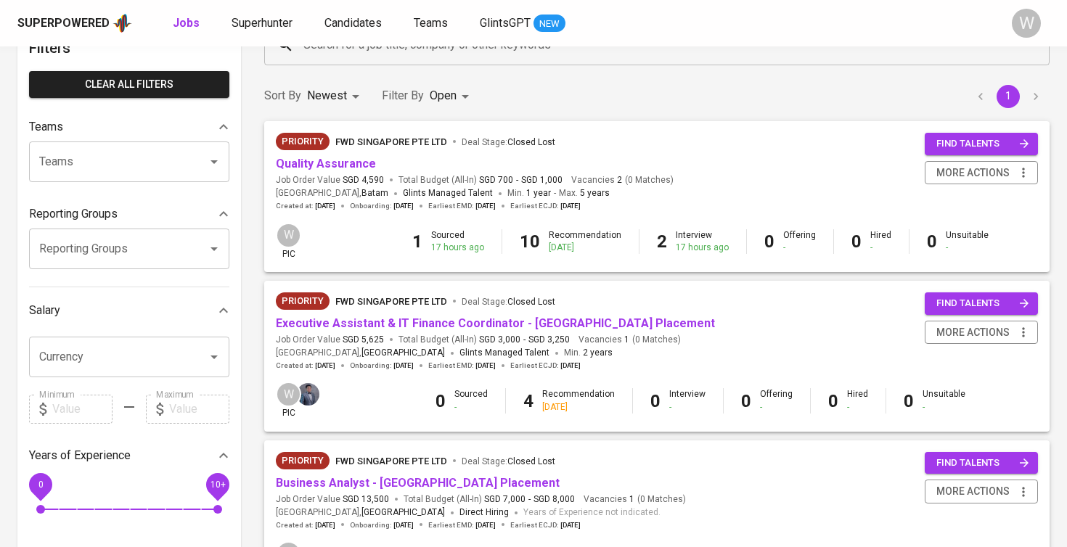
scroll to position [75, 0]
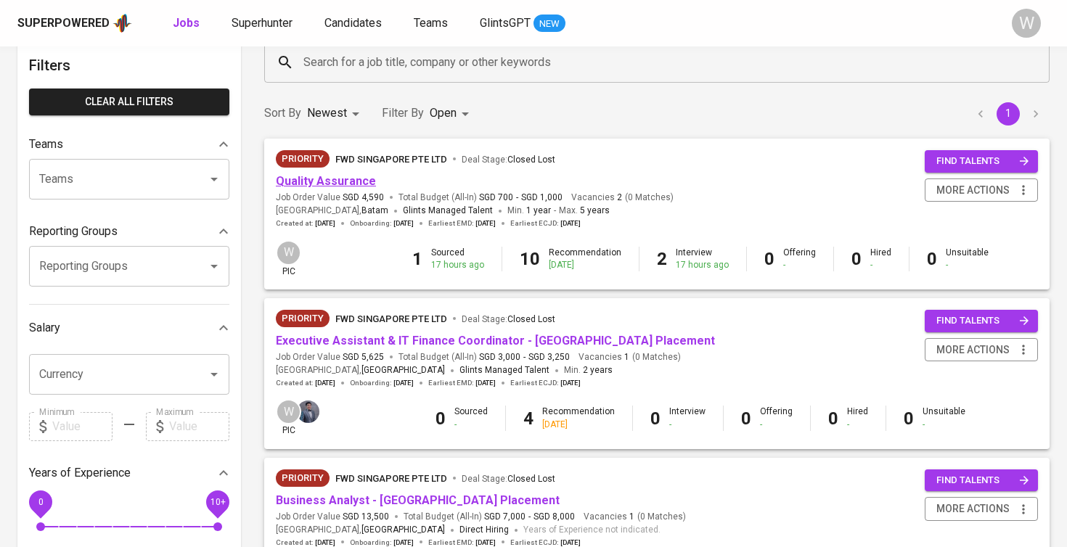
click at [347, 181] on link "Quality Assurance" at bounding box center [326, 181] width 100 height 14
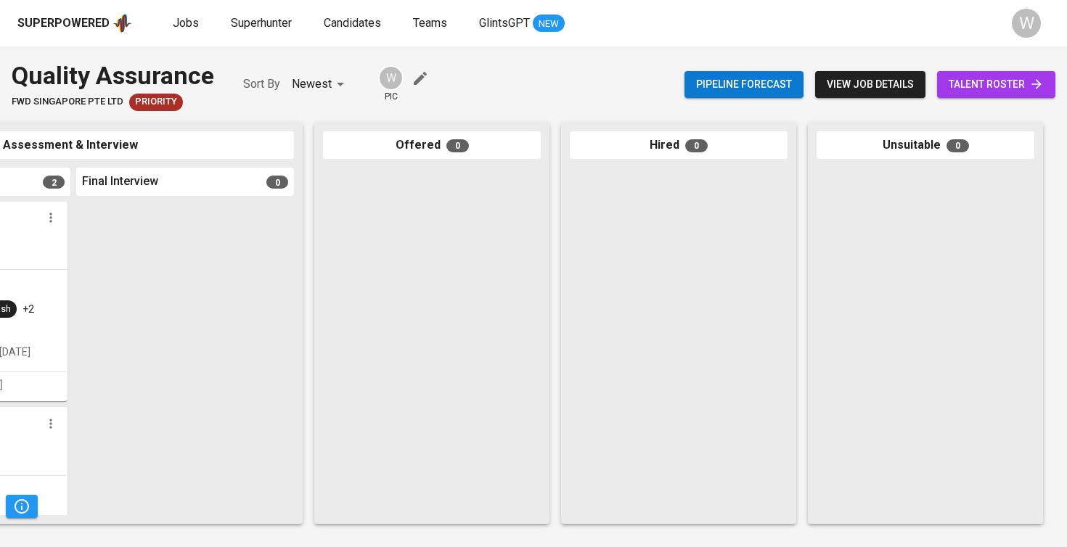
scroll to position [0, 661]
click at [1051, 94] on link "talent roster" at bounding box center [996, 84] width 118 height 27
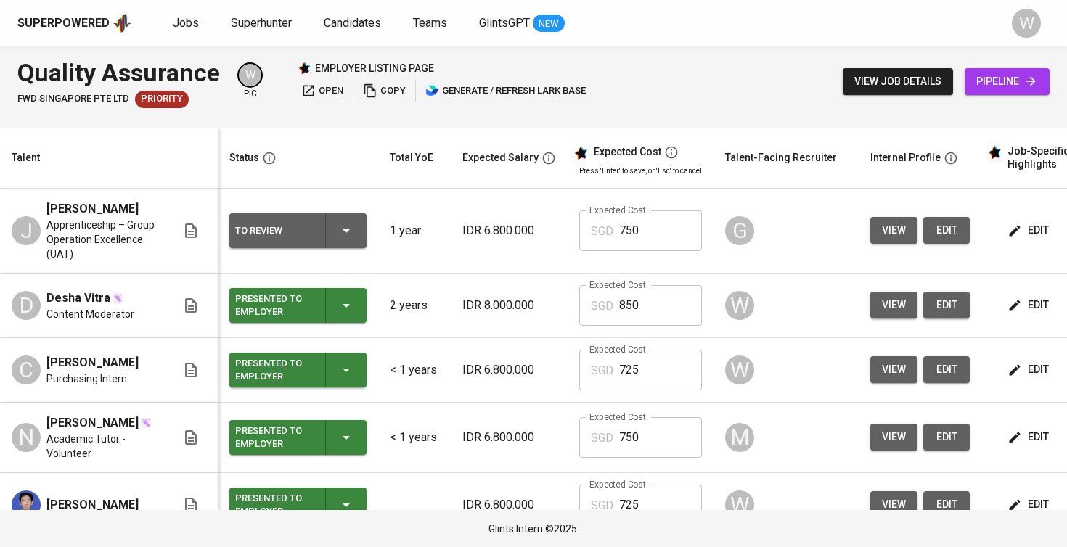
click at [358, 172] on th "Status" at bounding box center [298, 158] width 160 height 60
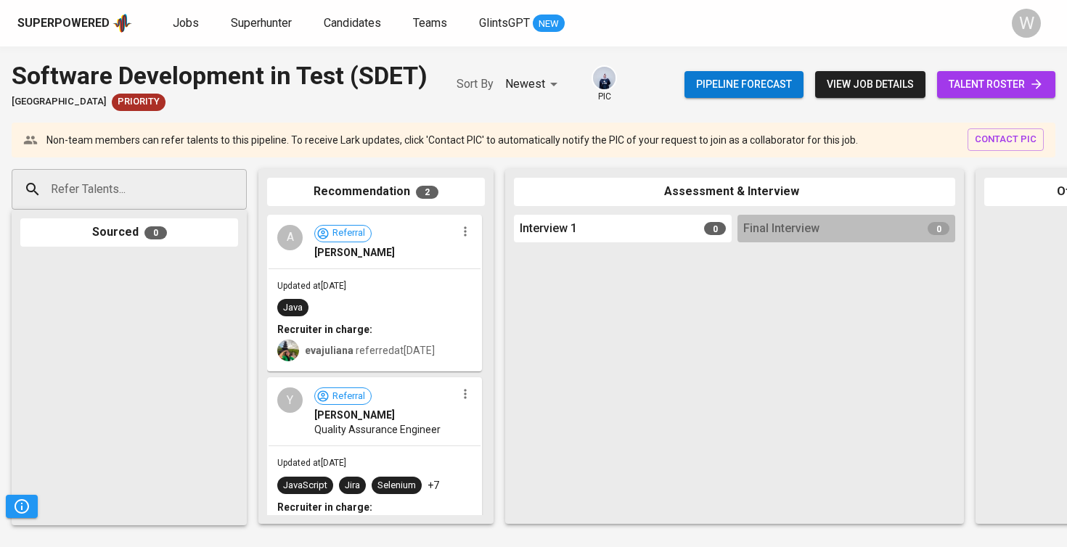
scroll to position [1106, 0]
click at [186, 22] on span "Jobs" at bounding box center [186, 23] width 26 height 14
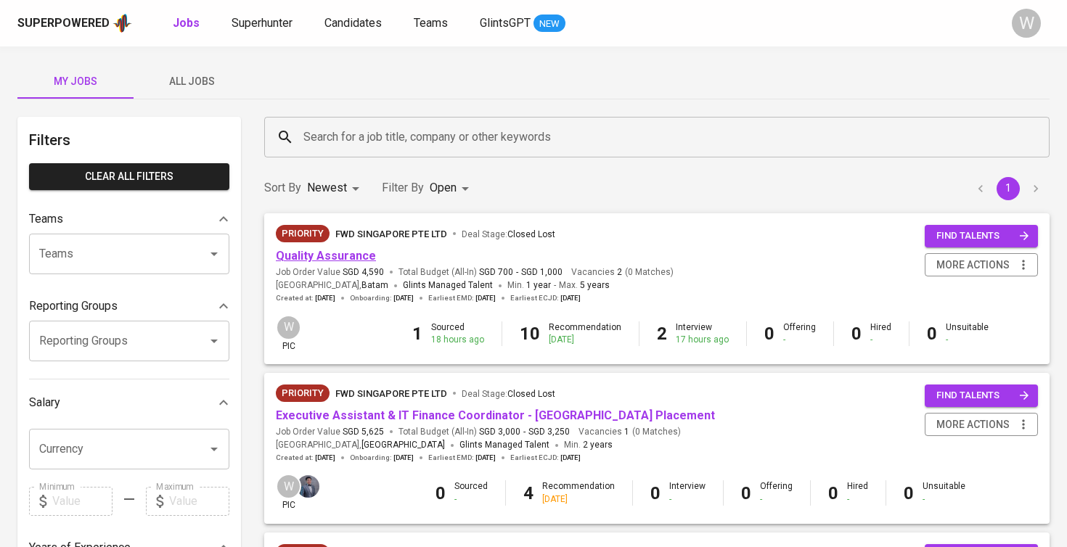
click at [347, 255] on link "Quality Assurance" at bounding box center [326, 256] width 100 height 14
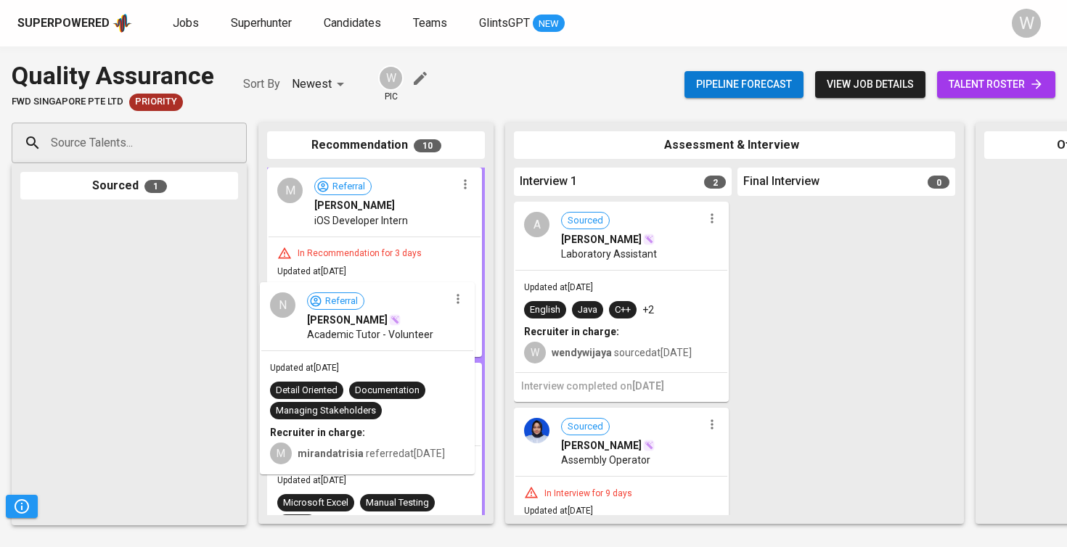
drag, startPoint x: 109, startPoint y: 284, endPoint x: 353, endPoint y: 366, distance: 257.9
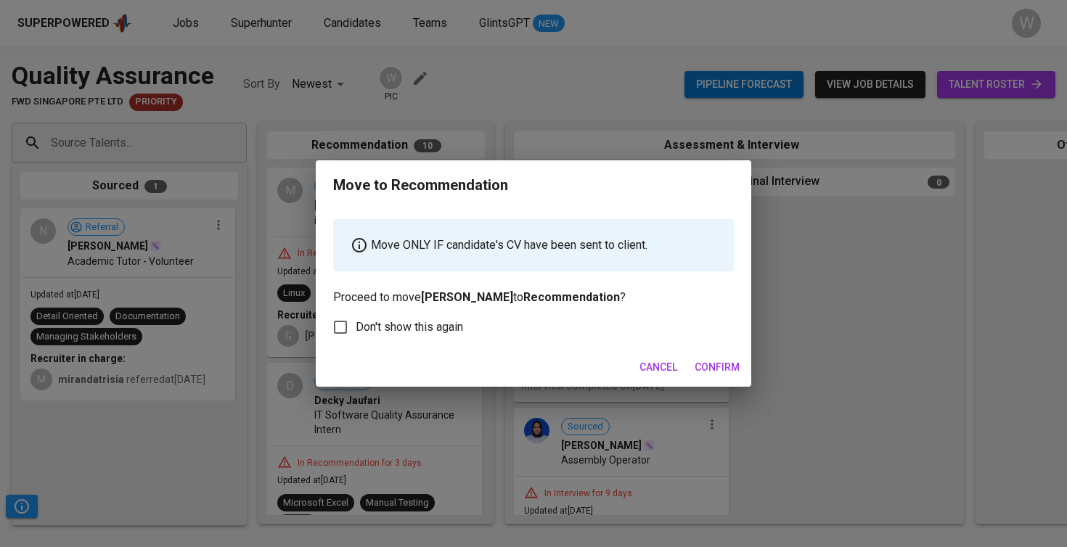
click at [701, 357] on button "Confirm" at bounding box center [717, 367] width 57 height 27
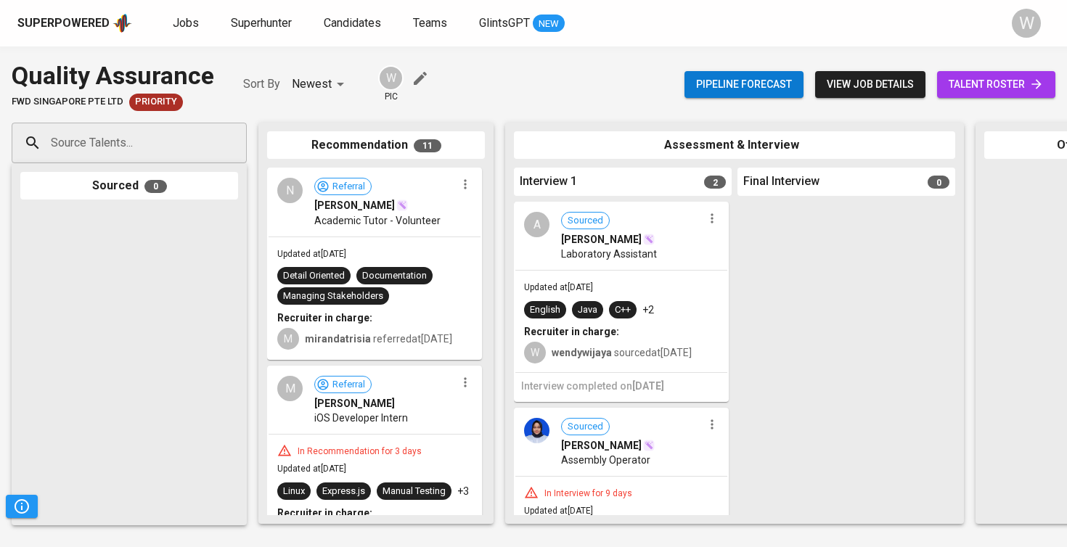
click at [263, 12] on div "Superpowered Jobs Superhunter Candidates Teams GlintsGPT NEW" at bounding box center [509, 23] width 985 height 22
click at [261, 20] on span "Superhunter" at bounding box center [261, 23] width 61 height 14
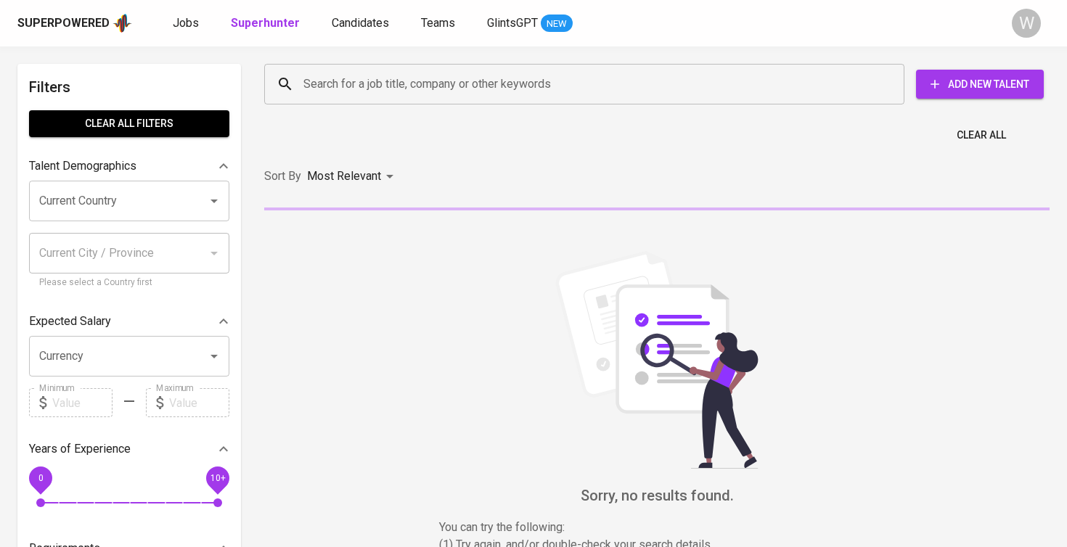
click at [339, 90] on input "Search for a job title, company or other keywords" at bounding box center [588, 84] width 576 height 28
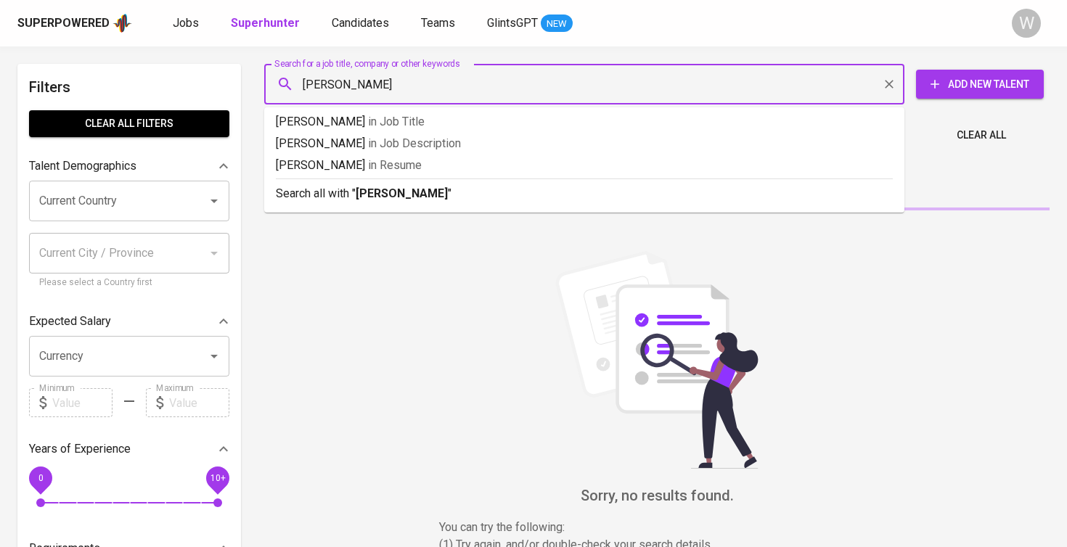
type input "leon"
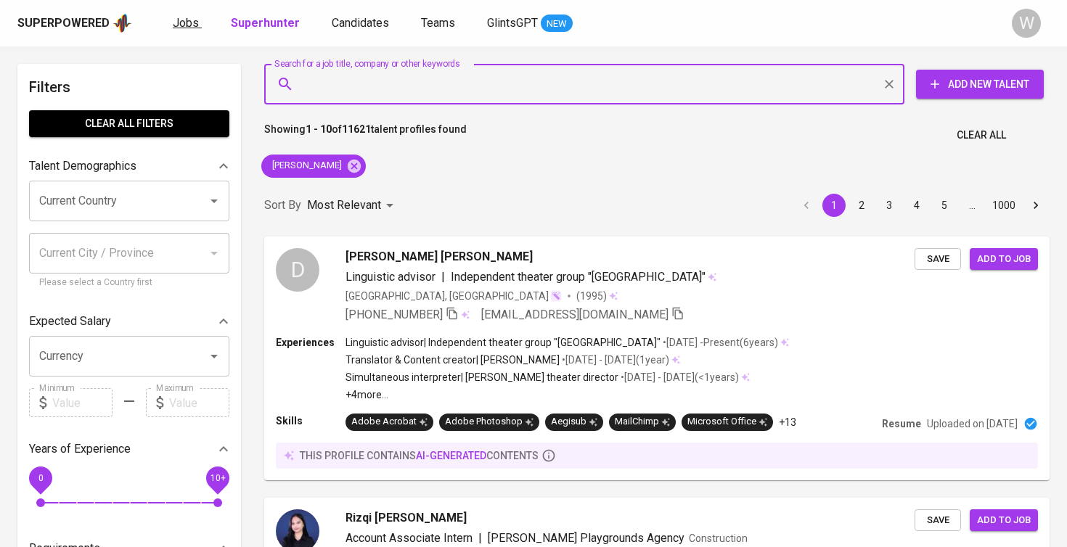
click at [192, 27] on span "Jobs" at bounding box center [186, 23] width 26 height 14
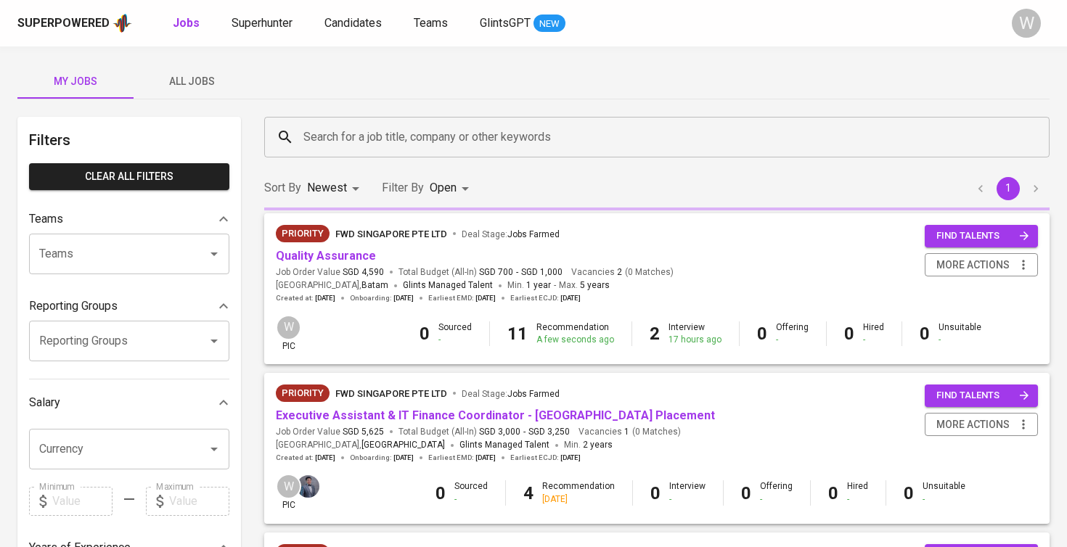
click at [220, 65] on button "All Jobs" at bounding box center [192, 81] width 116 height 35
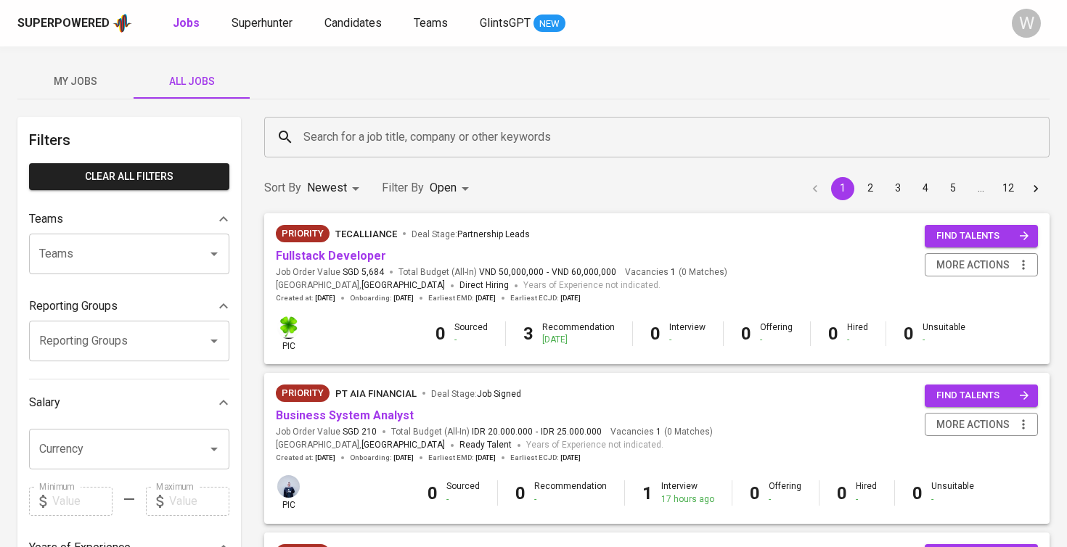
click at [334, 144] on input "Search for a job title, company or other keywords" at bounding box center [660, 137] width 721 height 28
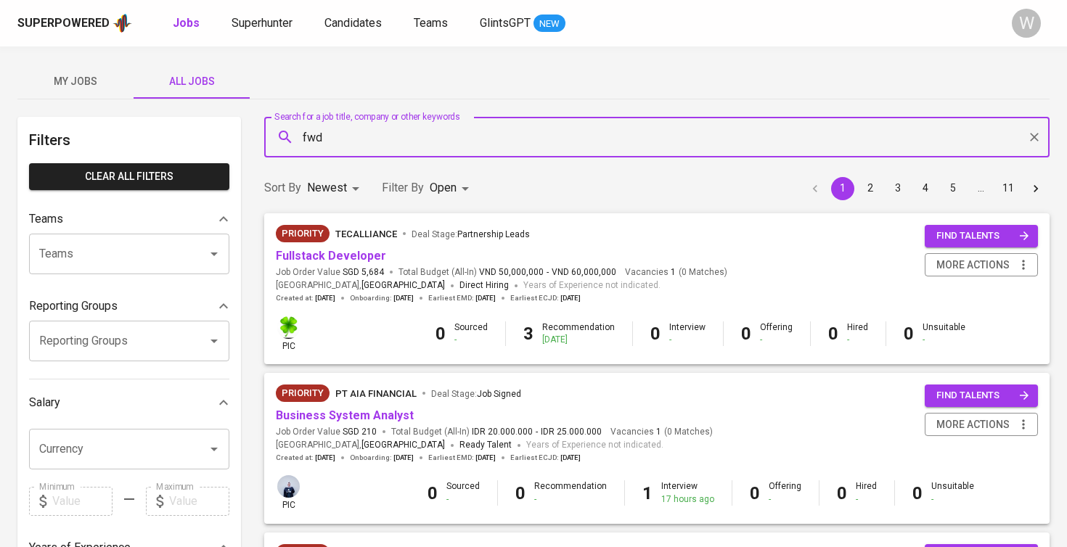
type input "fwd"
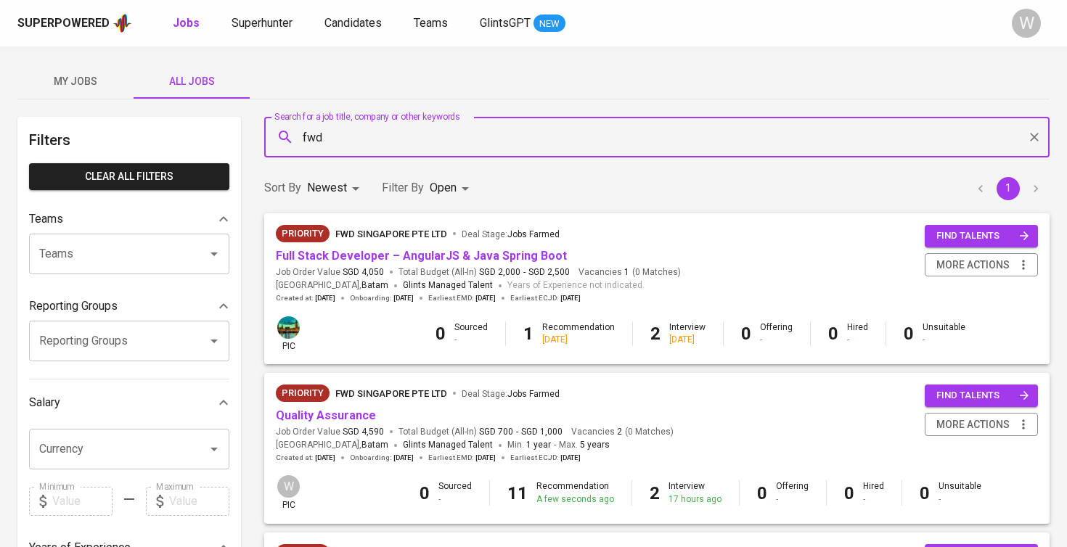
click at [450, 192] on body "Superpowered Jobs Superhunter Candidates Teams GlintsGPT NEW W My Jobs All Jobs…" at bounding box center [533, 549] width 1067 height 1098
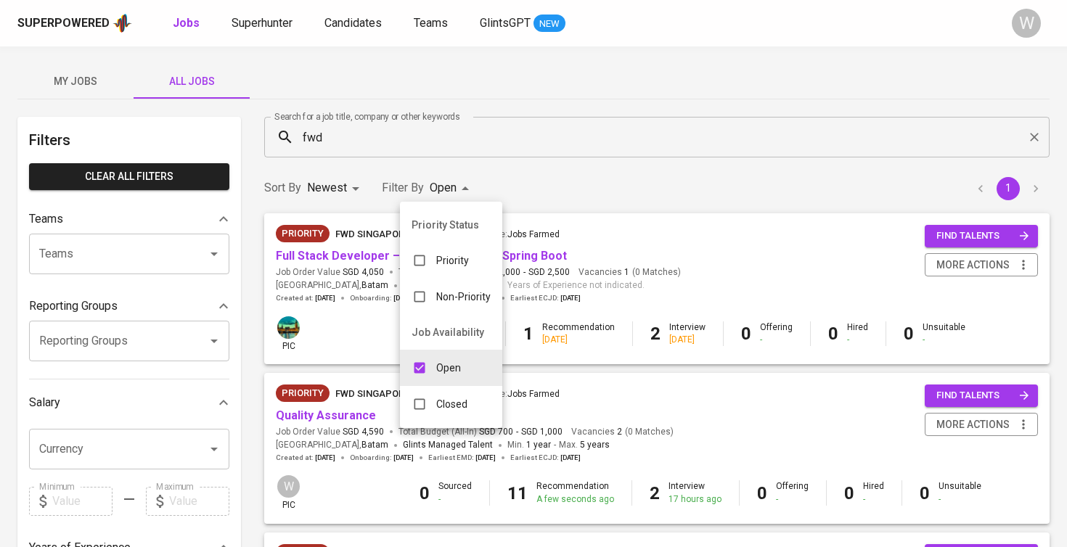
click at [446, 389] on li "Closed" at bounding box center [451, 404] width 102 height 36
type input "OPEN,CLOSE"
checkbox input "true"
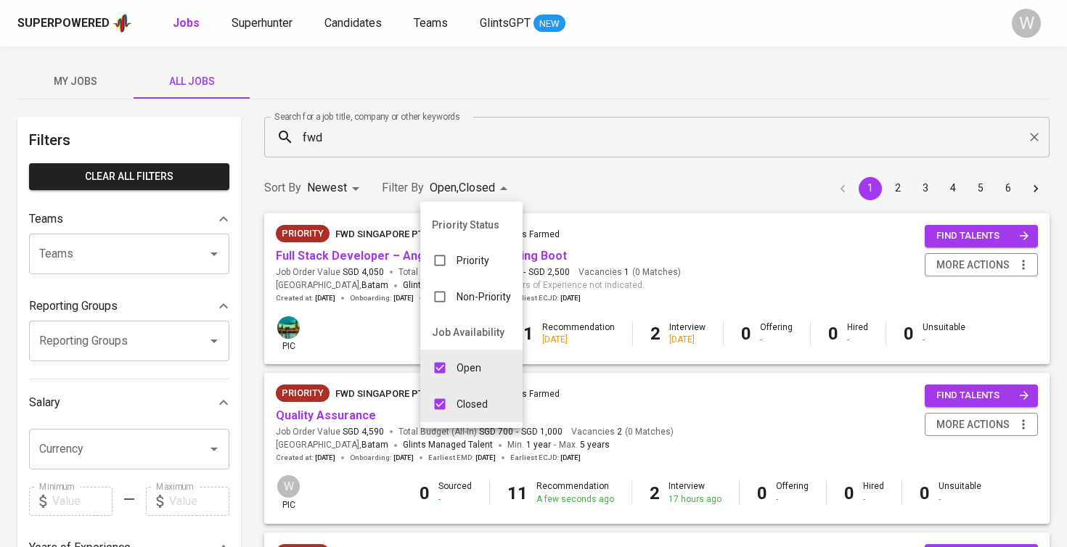
click at [611, 194] on div at bounding box center [533, 273] width 1067 height 547
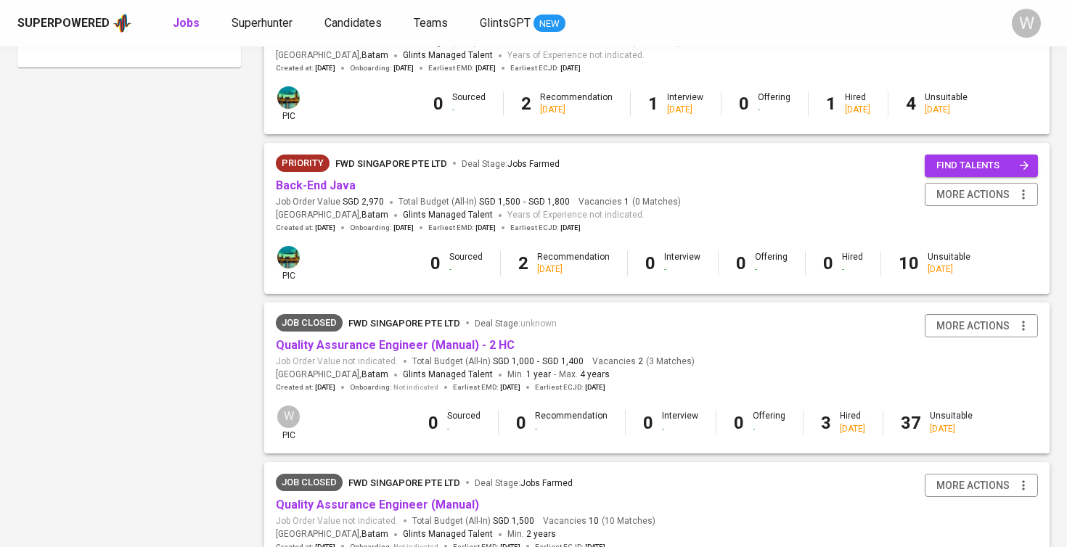
scroll to position [868, 0]
click at [345, 338] on link "Quality Assurance Engineer (Manual) - 2 HC" at bounding box center [395, 345] width 239 height 14
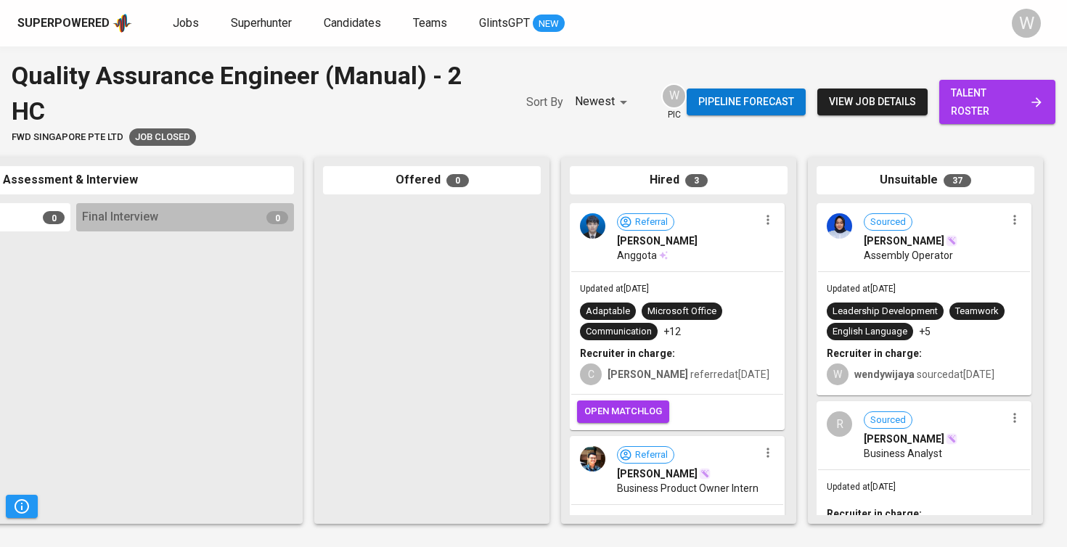
scroll to position [0, 661]
click at [990, 107] on span "talent roster" at bounding box center [996, 102] width 93 height 36
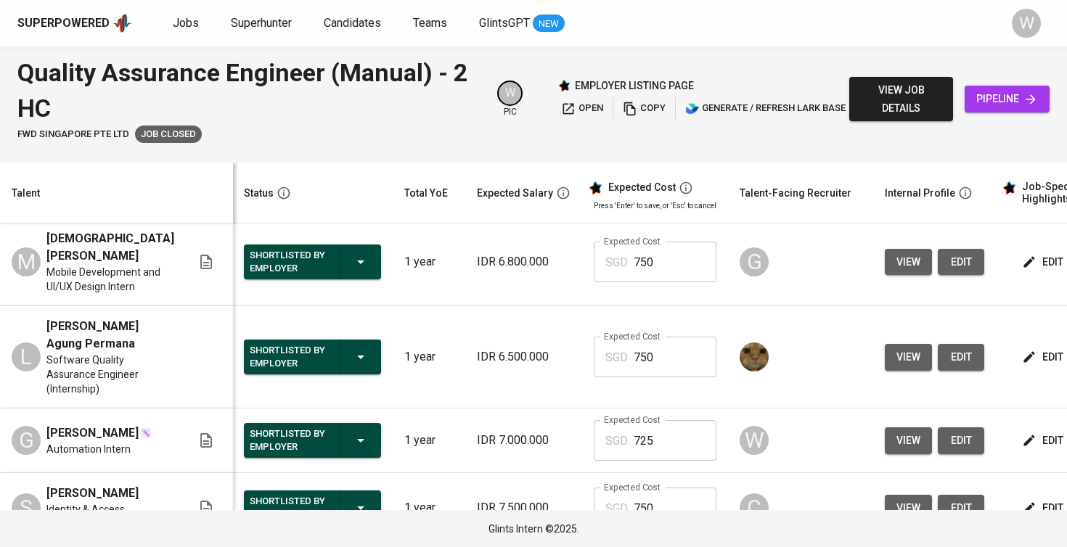
scroll to position [270, 1]
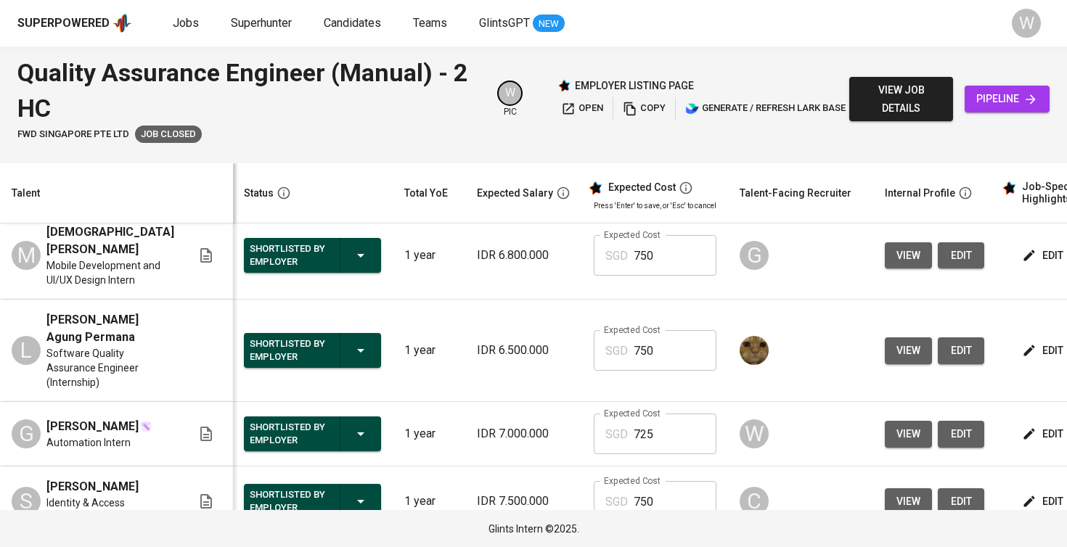
click at [905, 353] on button "view" at bounding box center [907, 350] width 47 height 27
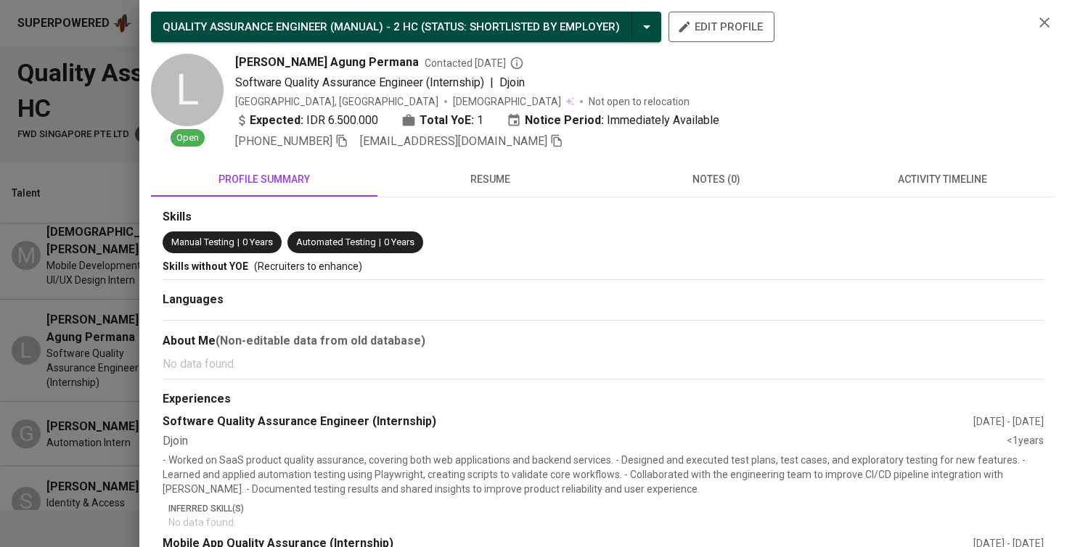
click at [549, 186] on span "resume" at bounding box center [490, 180] width 209 height 18
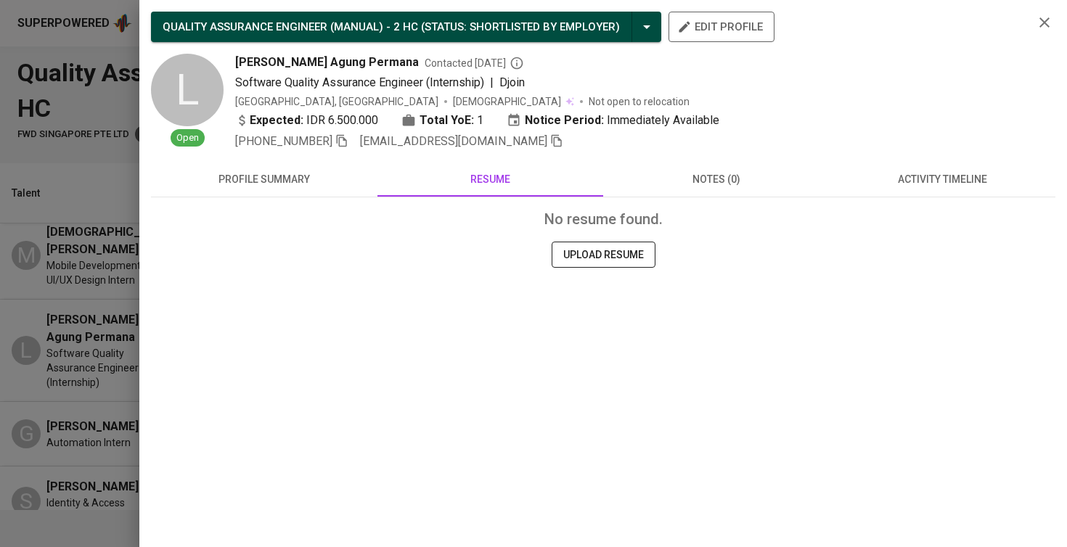
click at [271, 205] on div "No resume found. UPLOAD RESUME" at bounding box center [603, 275] width 904 height 157
click at [291, 194] on button "profile summary" at bounding box center [264, 179] width 226 height 35
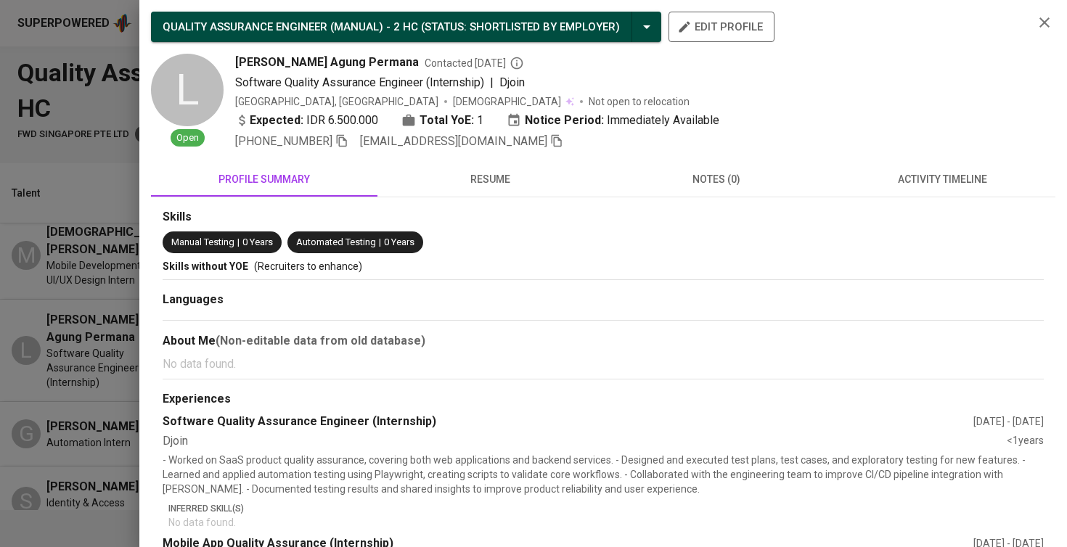
click at [912, 187] on span "activity timeline" at bounding box center [942, 180] width 209 height 18
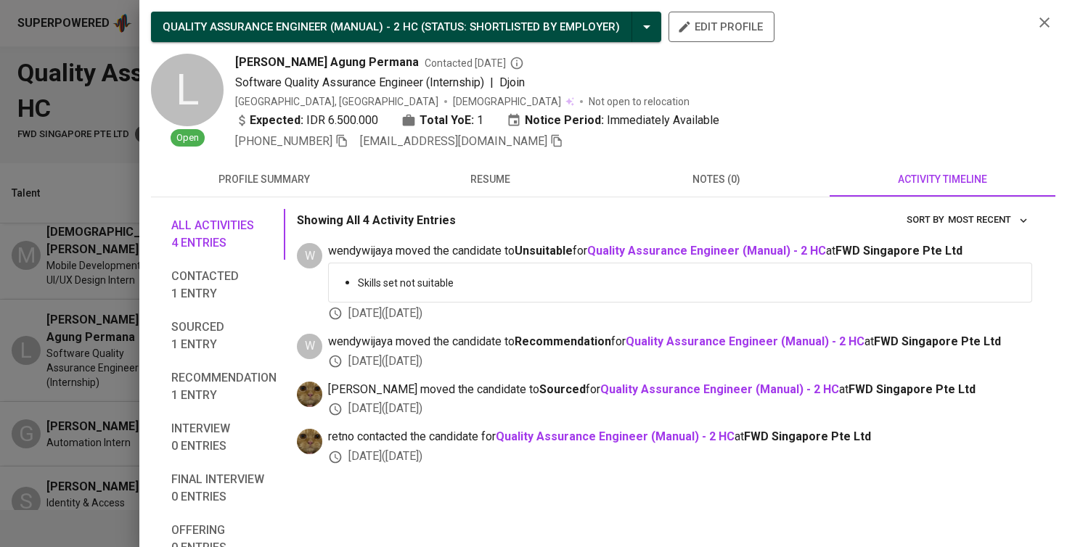
click at [173, 306] on button "Contacted 1 entry" at bounding box center [224, 285] width 123 height 51
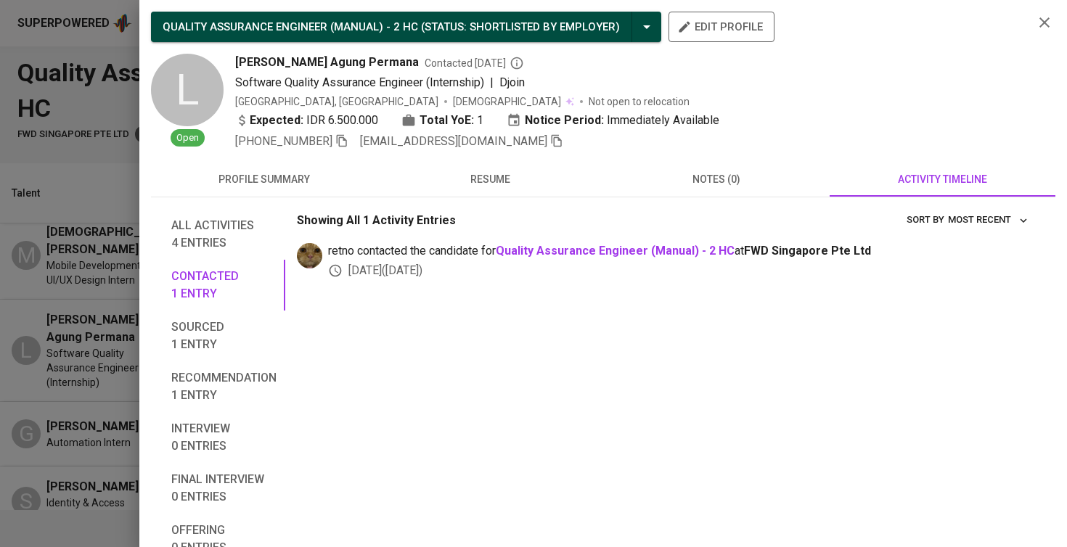
click at [100, 320] on div at bounding box center [533, 273] width 1067 height 547
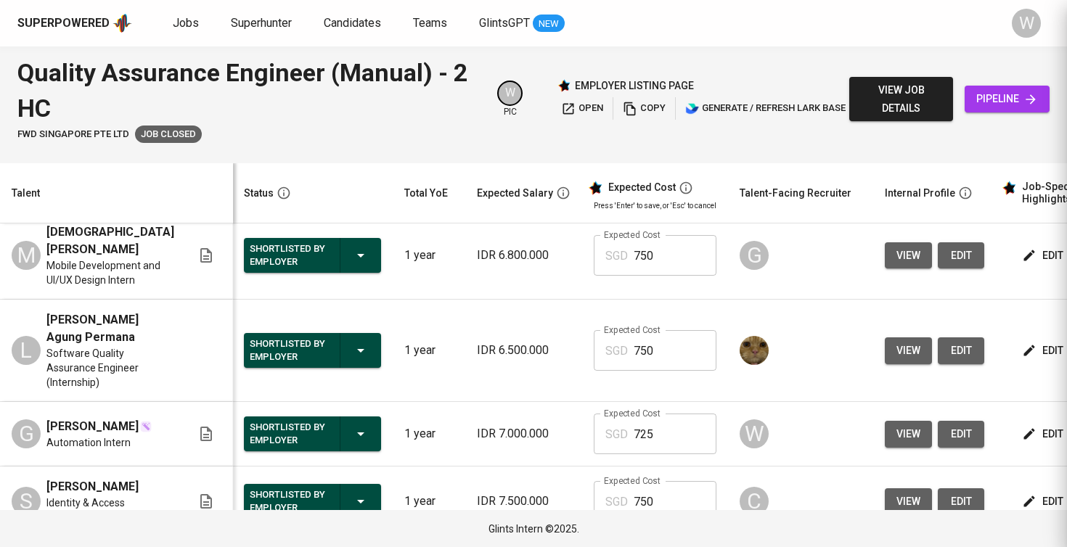
click at [51, 385] on div at bounding box center [533, 273] width 1067 height 547
